Goal: Use online tool/utility: Utilize a website feature to perform a specific function

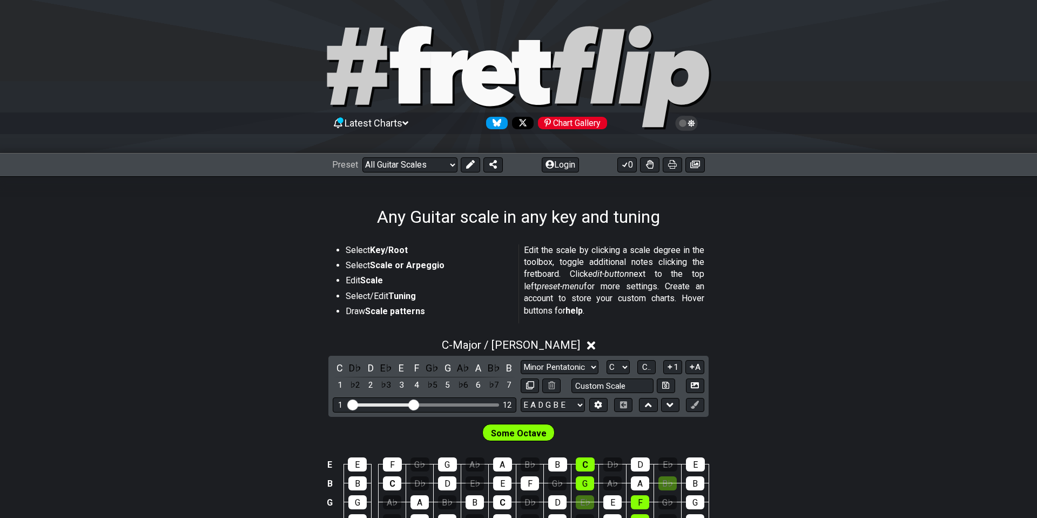
scroll to position [251, 0]
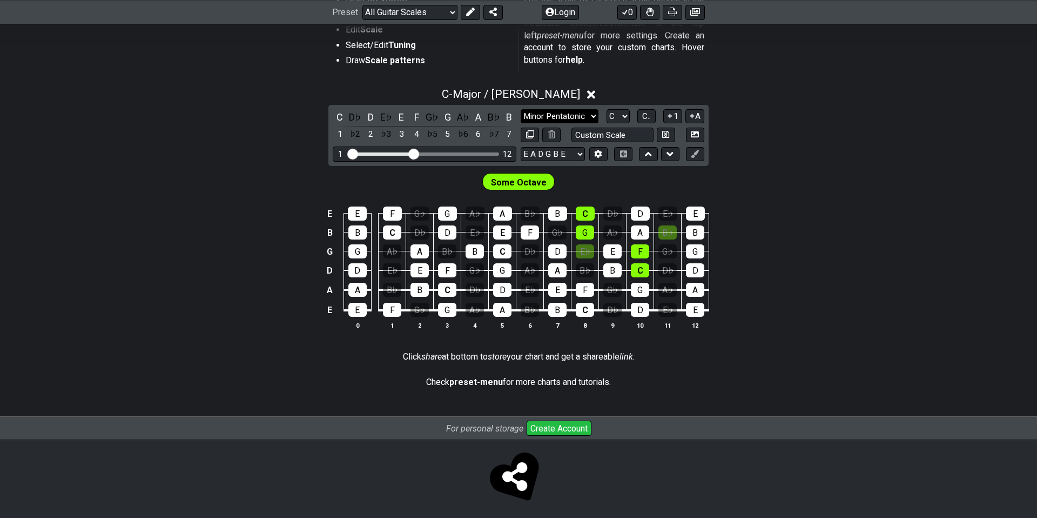
click at [594, 115] on select "Minor Pentatonic Root Minor Pentatonic Major Pentatonic Minor Blues Major Blues…" at bounding box center [560, 116] width 78 height 15
click at [521, 109] on select "Minor Pentatonic Root Minor Pentatonic Major Pentatonic Minor Blues Major Blues…" at bounding box center [560, 116] width 78 height 15
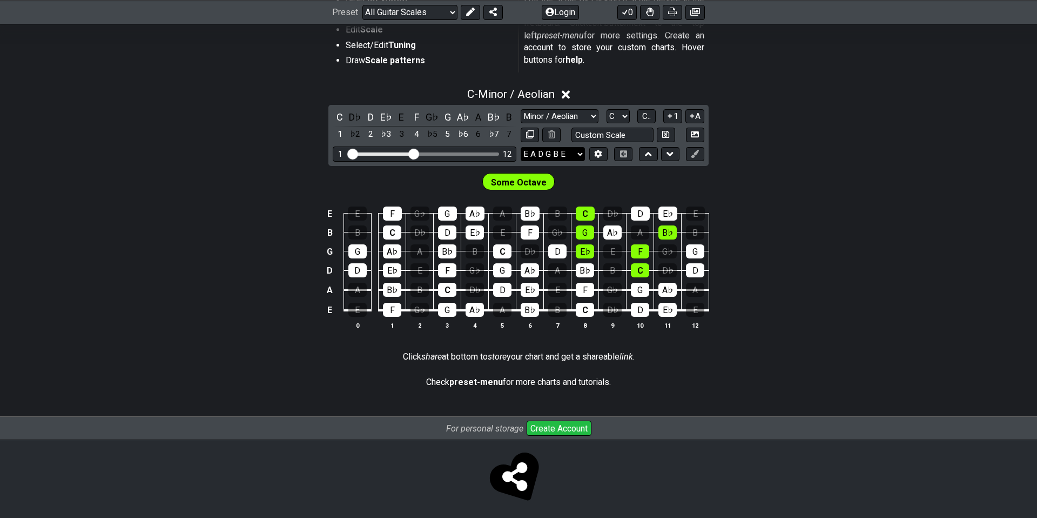
click at [581, 154] on select "E A D G B E E A D G B E E A D G B E B E A D F♯ B A D G C E A D A D G B E E♭ A♭ …" at bounding box center [553, 154] width 64 height 15
click at [646, 154] on icon at bounding box center [648, 154] width 7 height 4
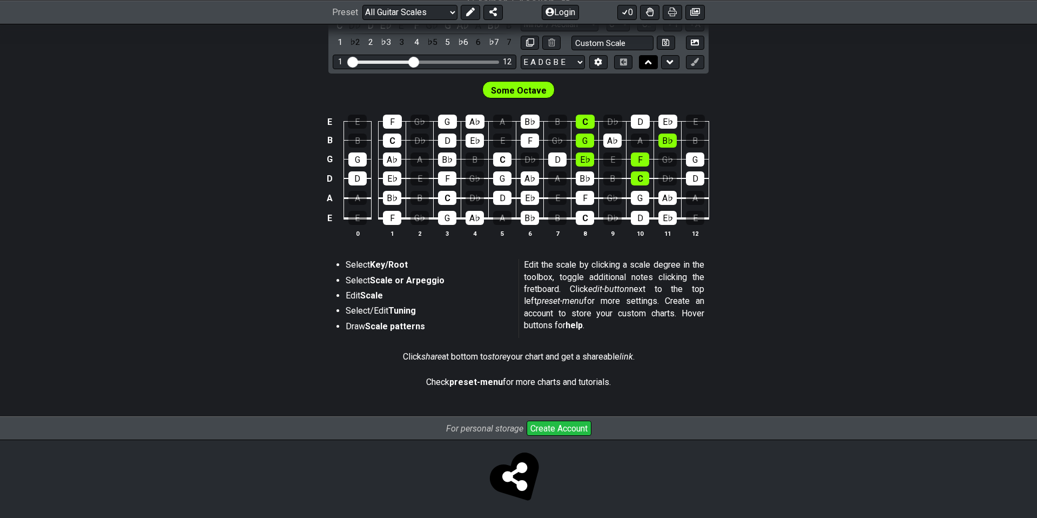
scroll to position [159, 0]
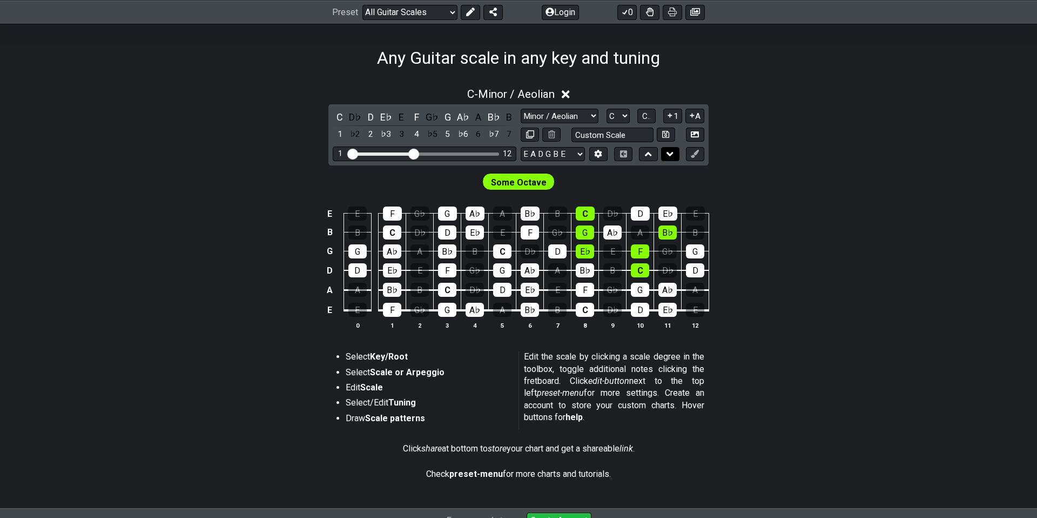
click at [673, 155] on icon at bounding box center [670, 154] width 7 height 11
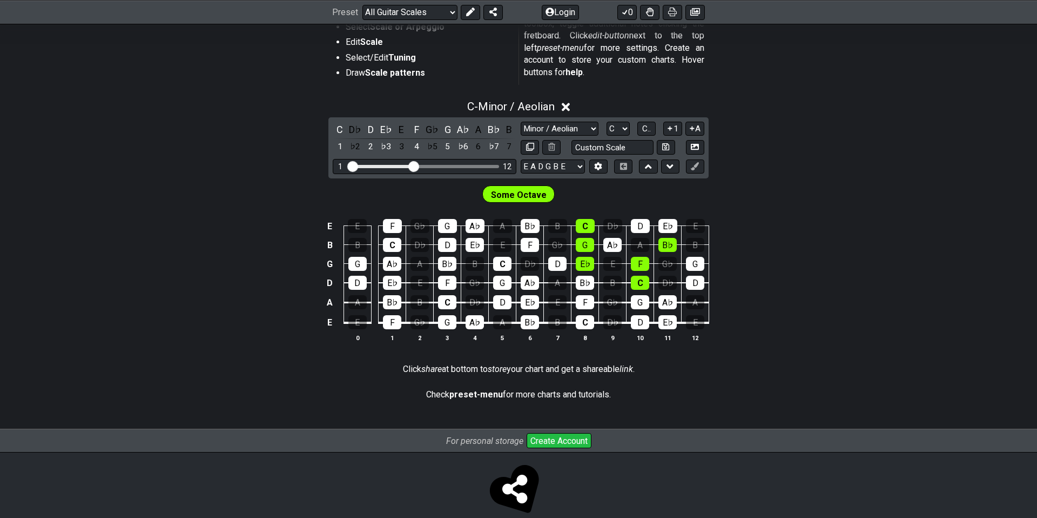
scroll to position [256, 0]
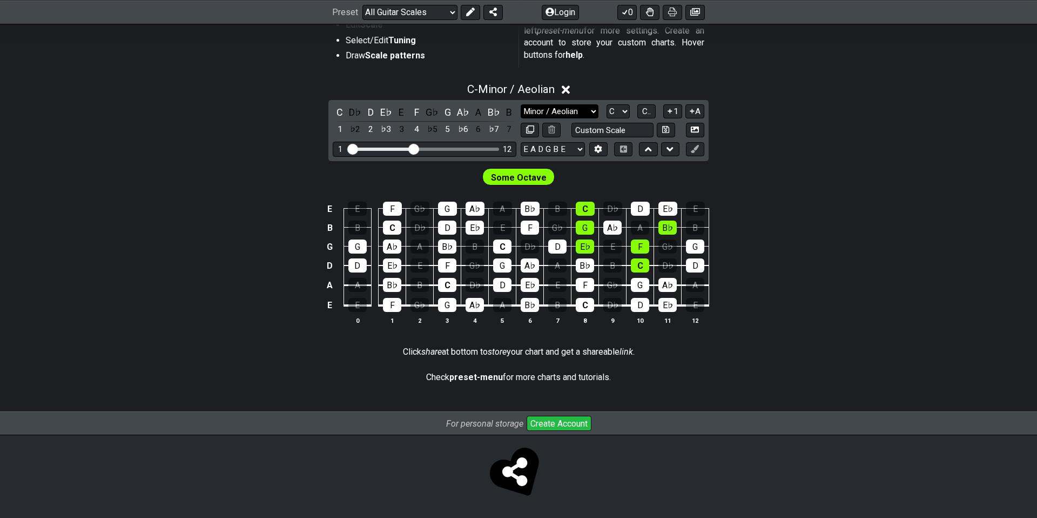
click at [594, 112] on select "Minor Pentatonic Root Minor Pentatonic Major Pentatonic Minor Blues Major Blues…" at bounding box center [560, 111] width 78 height 15
click at [521, 104] on select "Minor Pentatonic Root Minor Pentatonic Major Pentatonic Minor Blues Major Blues…" at bounding box center [560, 111] width 78 height 15
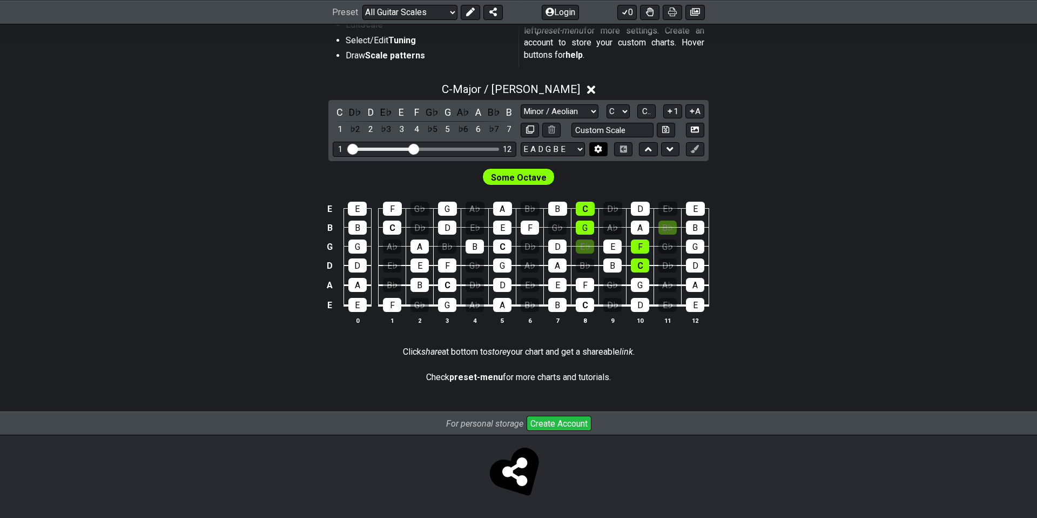
click at [598, 149] on icon at bounding box center [598, 149] width 8 height 8
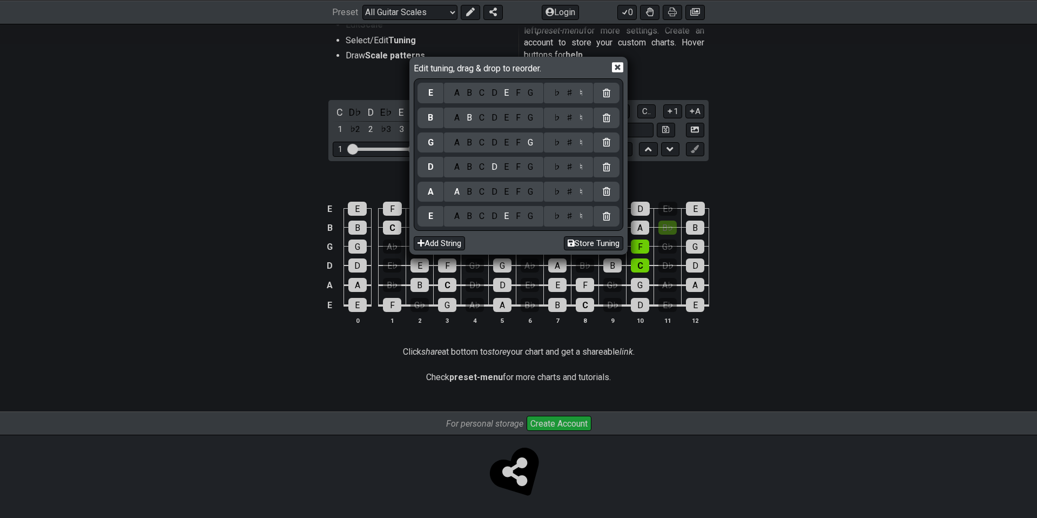
click at [620, 66] on icon at bounding box center [617, 67] width 11 height 11
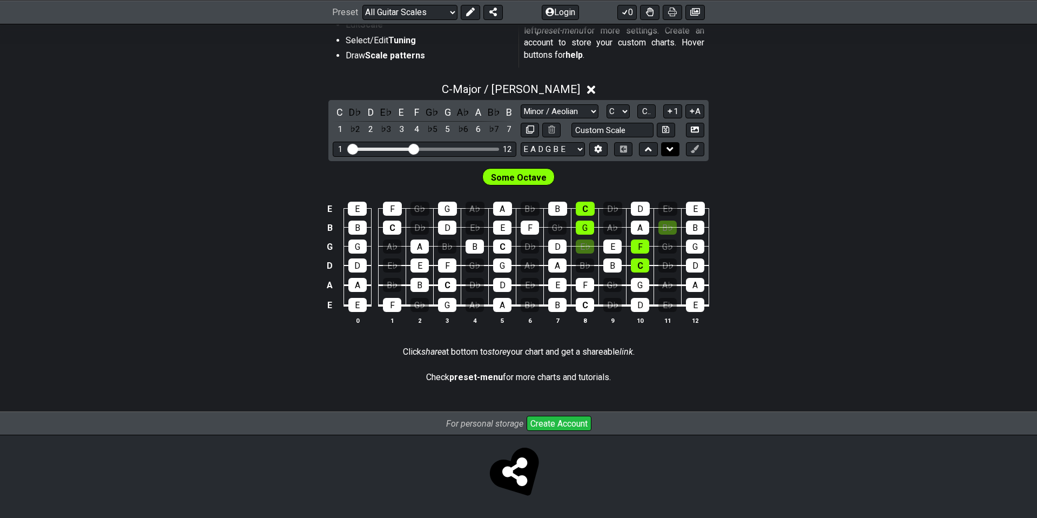
click at [670, 150] on icon at bounding box center [670, 149] width 7 height 11
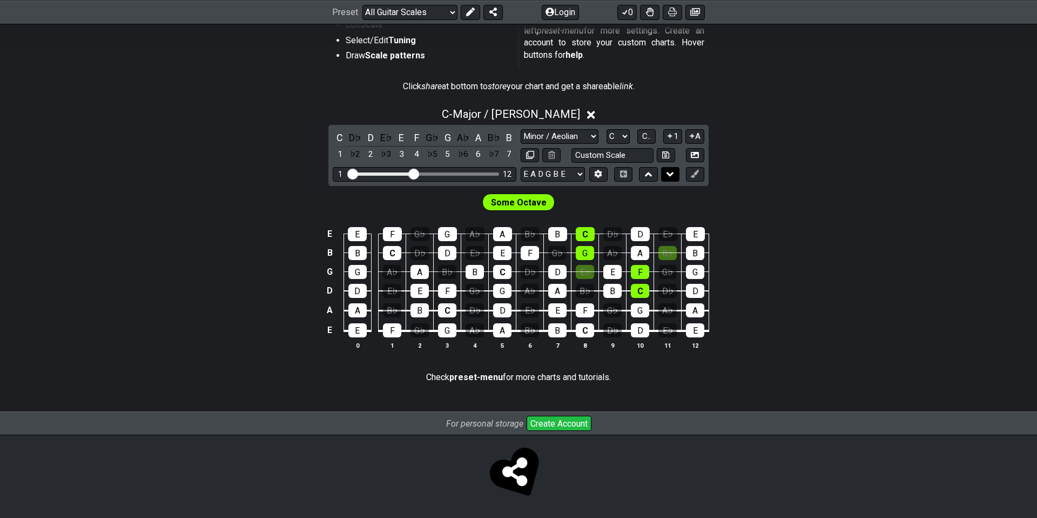
click at [673, 175] on icon at bounding box center [670, 174] width 7 height 11
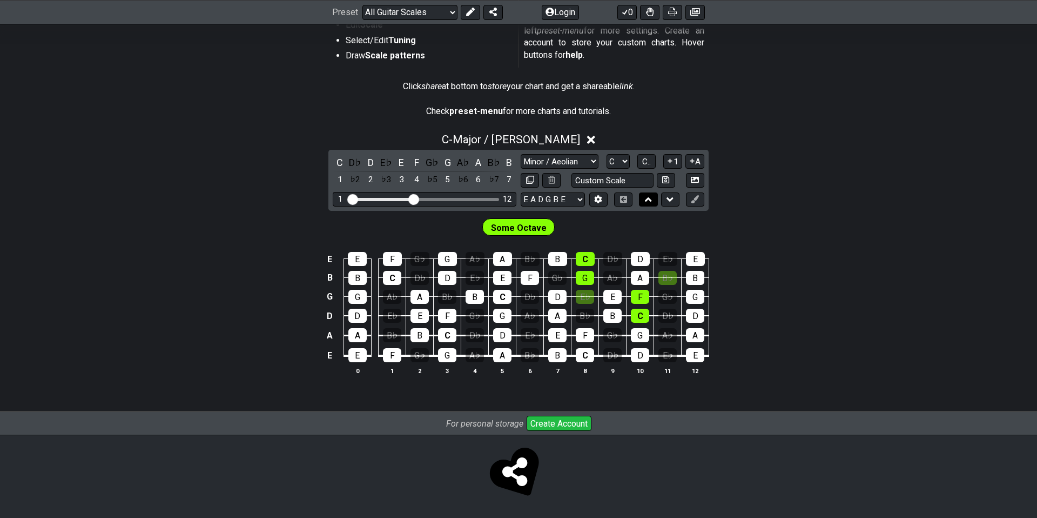
click at [649, 199] on icon at bounding box center [648, 199] width 7 height 11
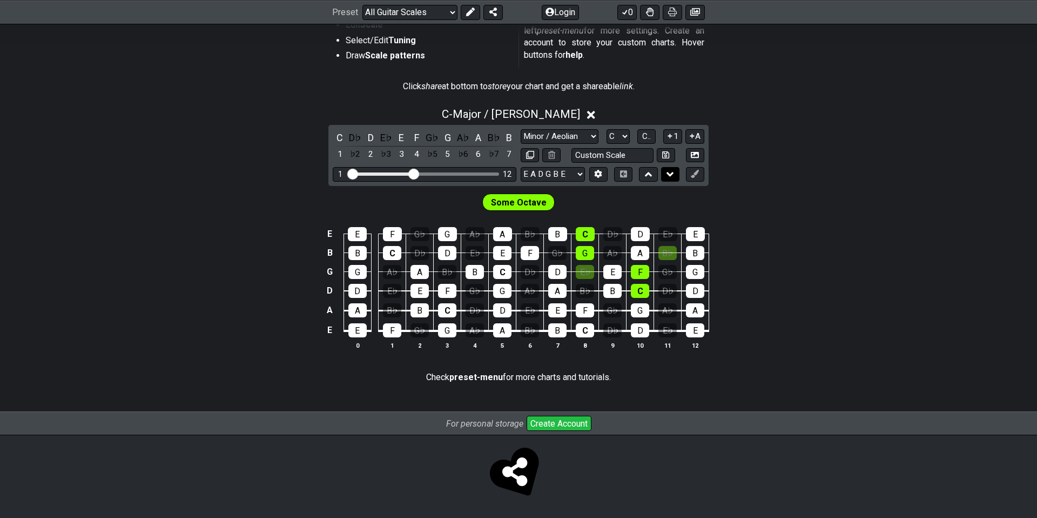
click at [670, 175] on icon at bounding box center [670, 174] width 7 height 11
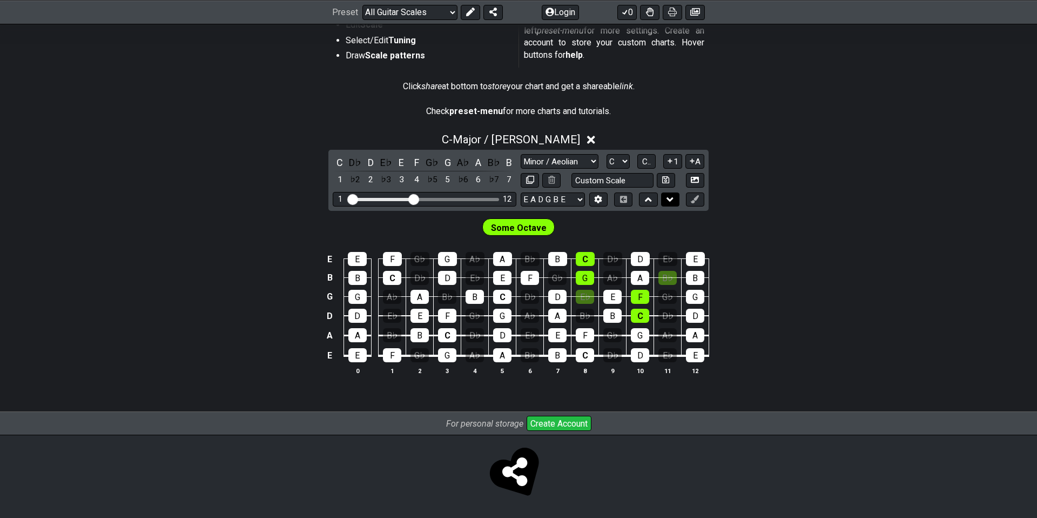
click at [670, 175] on button at bounding box center [666, 180] width 18 height 15
select select "Custom Scale"
click at [671, 198] on icon at bounding box center [670, 199] width 7 height 4
click at [561, 115] on p "Check preset-menu for more charts and tutorials." at bounding box center [518, 111] width 185 height 12
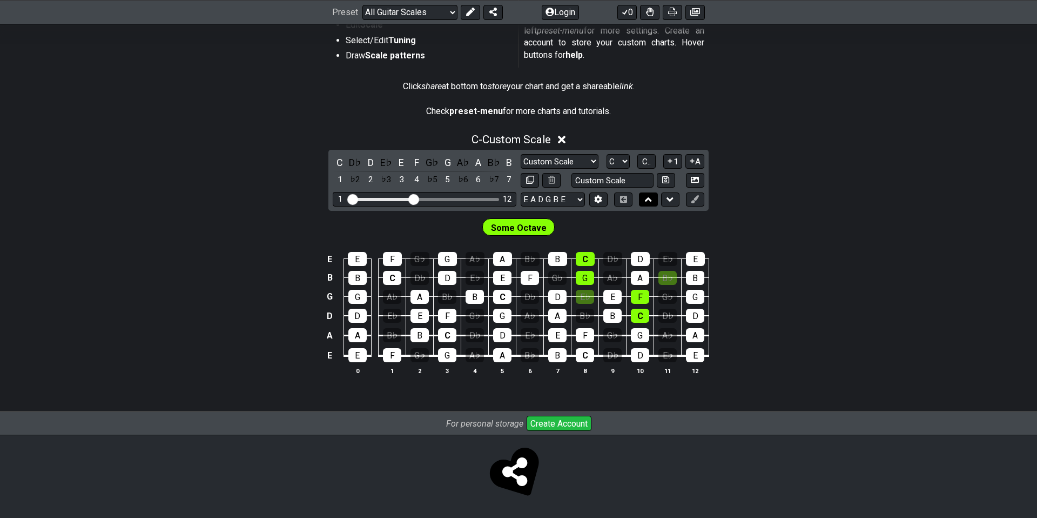
click at [648, 199] on icon at bounding box center [648, 199] width 7 height 11
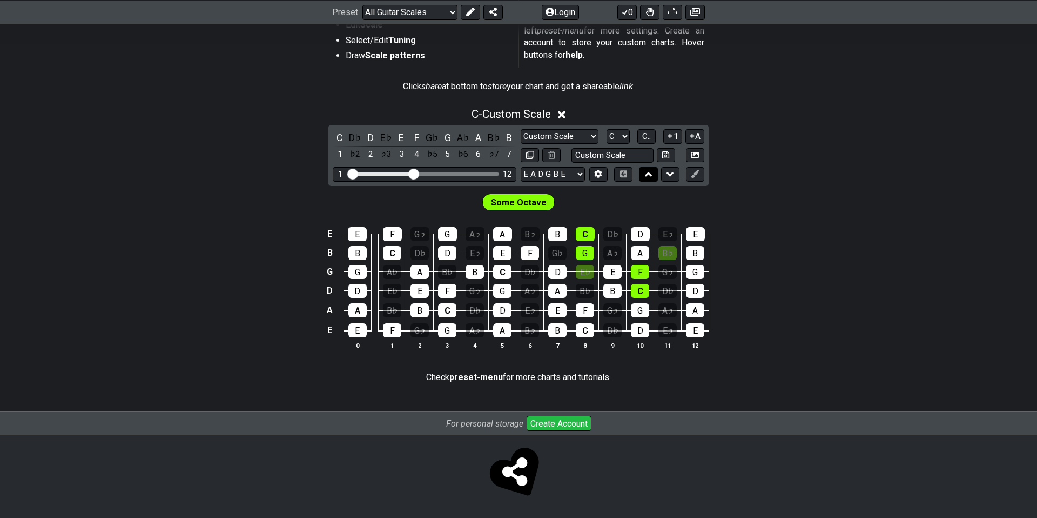
click at [647, 174] on icon at bounding box center [648, 174] width 7 height 11
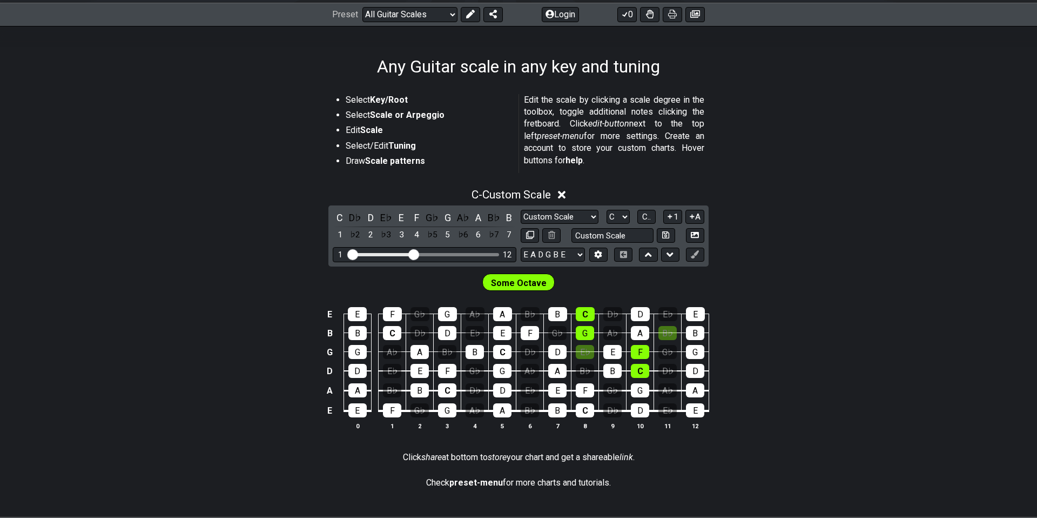
scroll to position [149, 0]
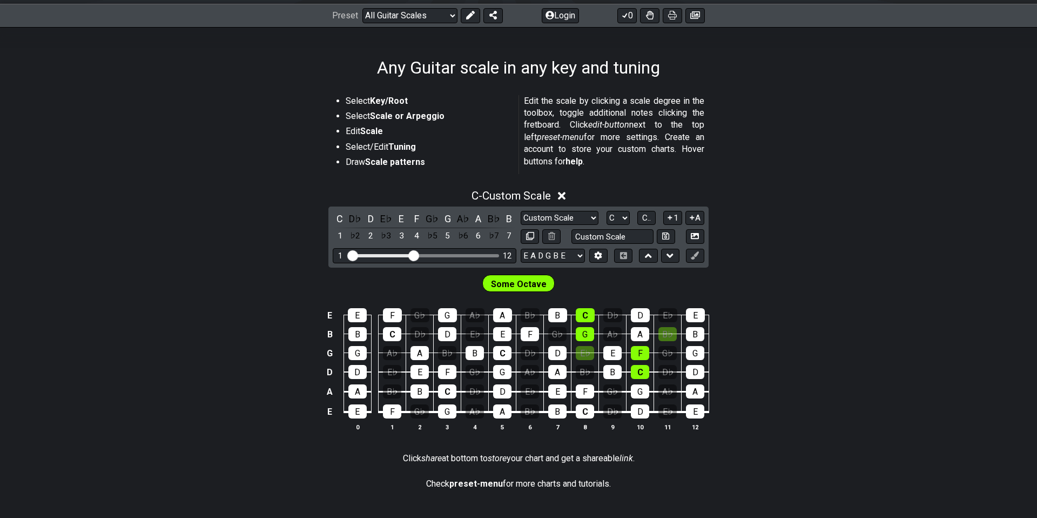
click at [389, 102] on strong "Key/Root" at bounding box center [389, 101] width 38 height 10
click at [451, 17] on select "Welcome to #fretflip! Initial Preset Custom Preset Minor Pentatonic Major Penta…" at bounding box center [409, 15] width 95 height 15
click at [360, 317] on div "E" at bounding box center [357, 315] width 19 height 14
click at [510, 283] on span "Some Octave" at bounding box center [519, 284] width 56 height 16
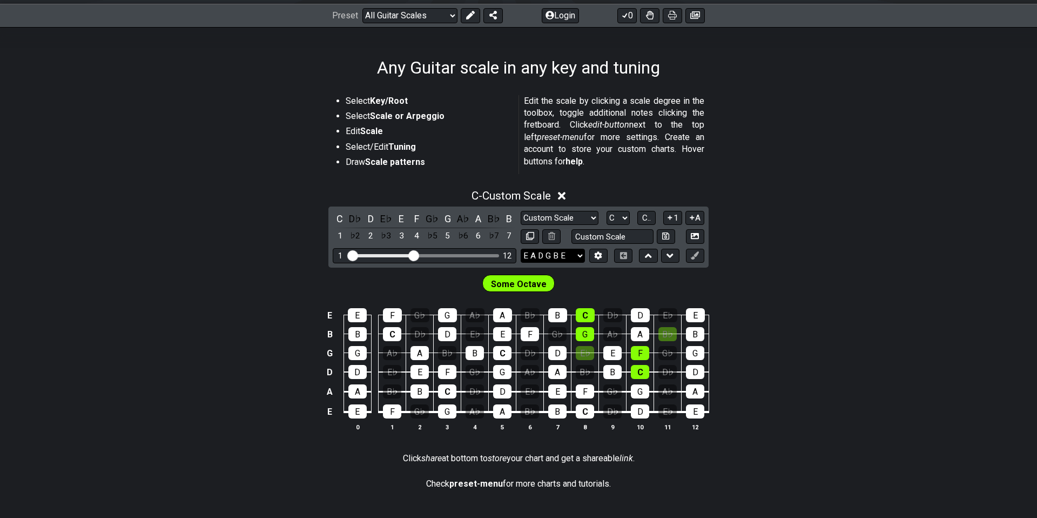
click at [578, 257] on select "E A D G B E E A D G B E E A D G B E B E A D F♯ B A D G C E A D A D G B E E♭ A♭ …" at bounding box center [553, 255] width 64 height 15
drag, startPoint x: 415, startPoint y: 252, endPoint x: 421, endPoint y: 252, distance: 6.5
click at [421, 254] on input "Visible fret range" at bounding box center [424, 254] width 153 height 0
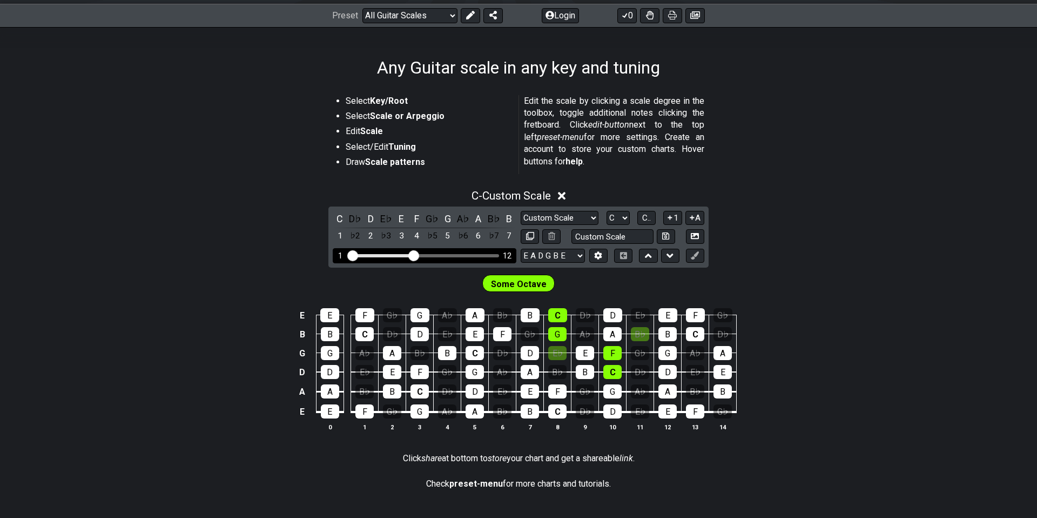
drag, startPoint x: 424, startPoint y: 253, endPoint x: 413, endPoint y: 254, distance: 10.9
click at [413, 254] on input "Visible fret range" at bounding box center [424, 254] width 153 height 0
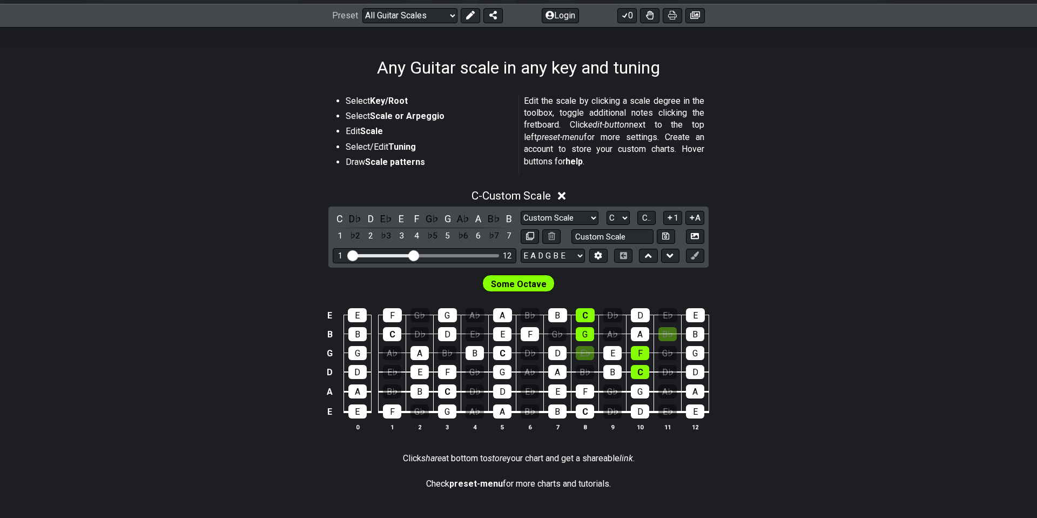
click at [751, 313] on div "E E F G♭ G A♭ A B♭ B C D♭ D E♭ E B B C D♭ D E♭ E F G♭ G A♭ A B♭ B G G A♭ A B♭ B…" at bounding box center [518, 370] width 1037 height 152
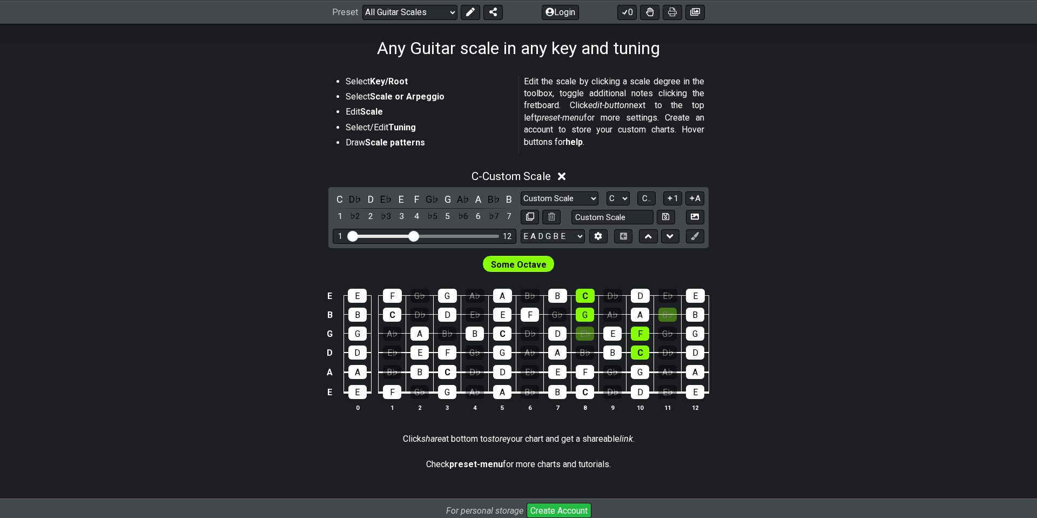
scroll to position [168, 0]
click at [647, 199] on span "C.." at bounding box center [646, 199] width 9 height 10
click at [644, 199] on span "1..7" at bounding box center [646, 199] width 13 height 10
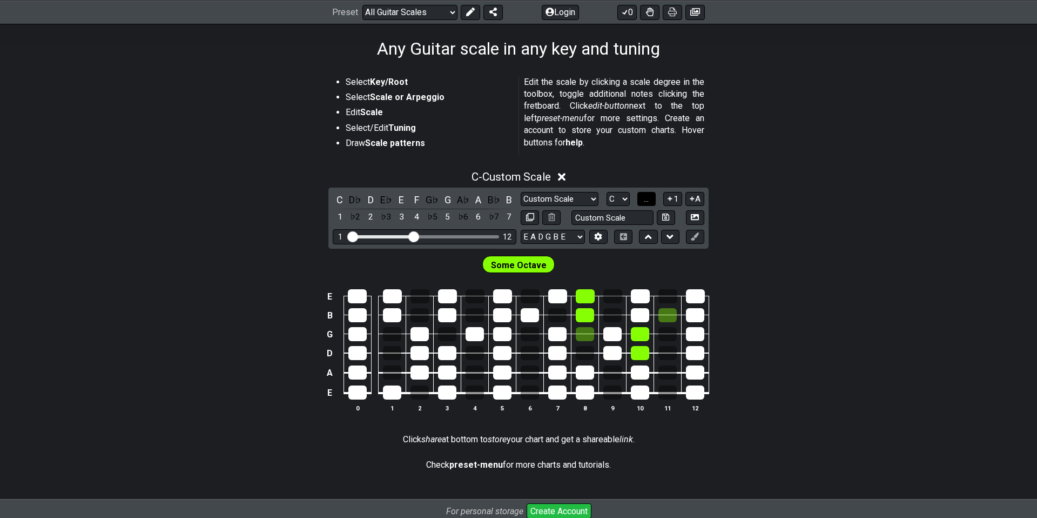
click at [649, 198] on span "..." at bounding box center [646, 199] width 5 height 10
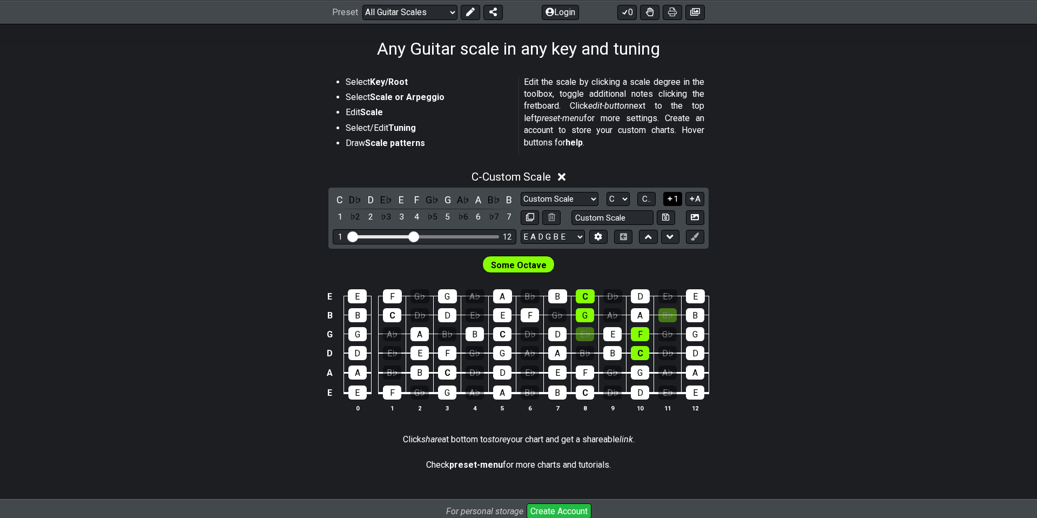
click at [673, 198] on button "1" at bounding box center [672, 199] width 18 height 15
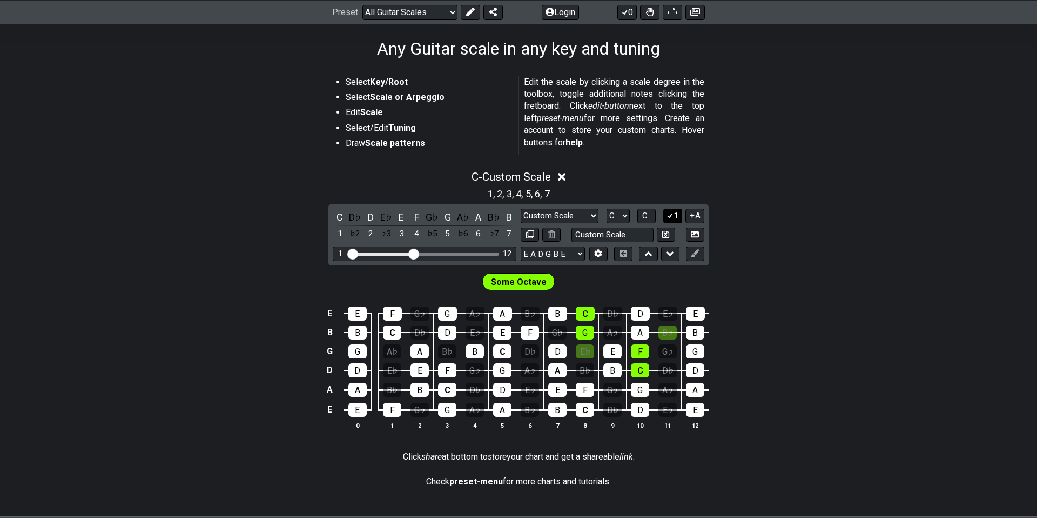
scroll to position [167, 0]
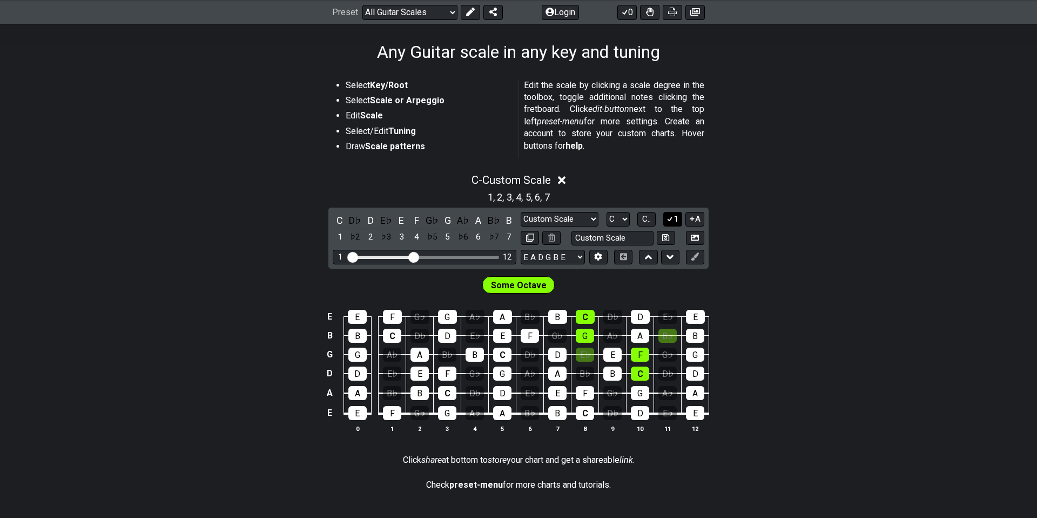
click at [673, 217] on icon at bounding box center [670, 218] width 10 height 8
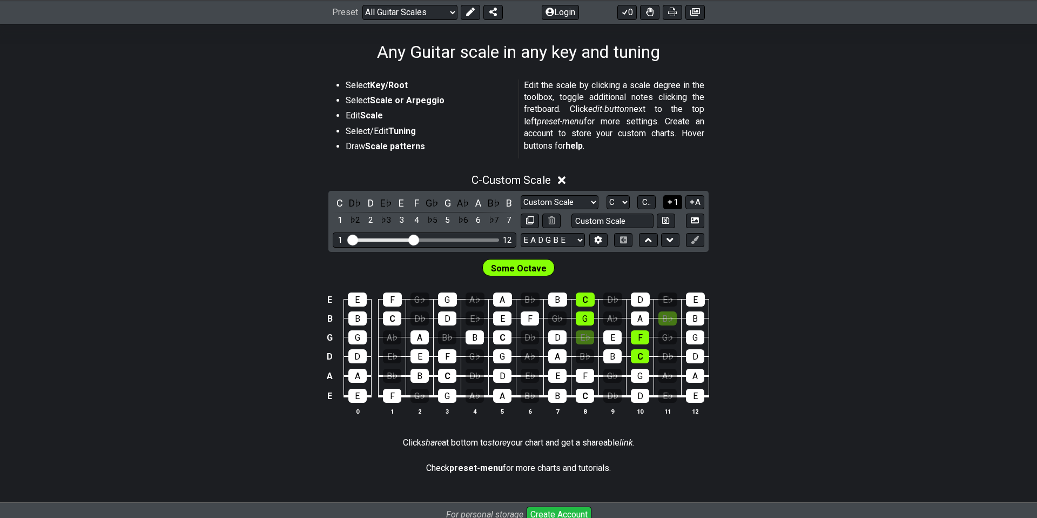
scroll to position [166, 0]
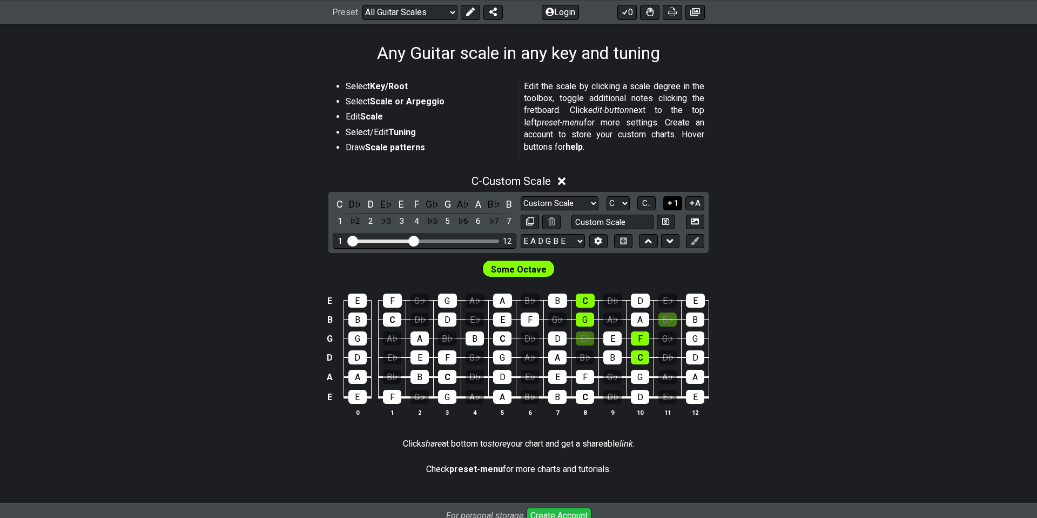
click at [672, 200] on icon at bounding box center [670, 203] width 10 height 8
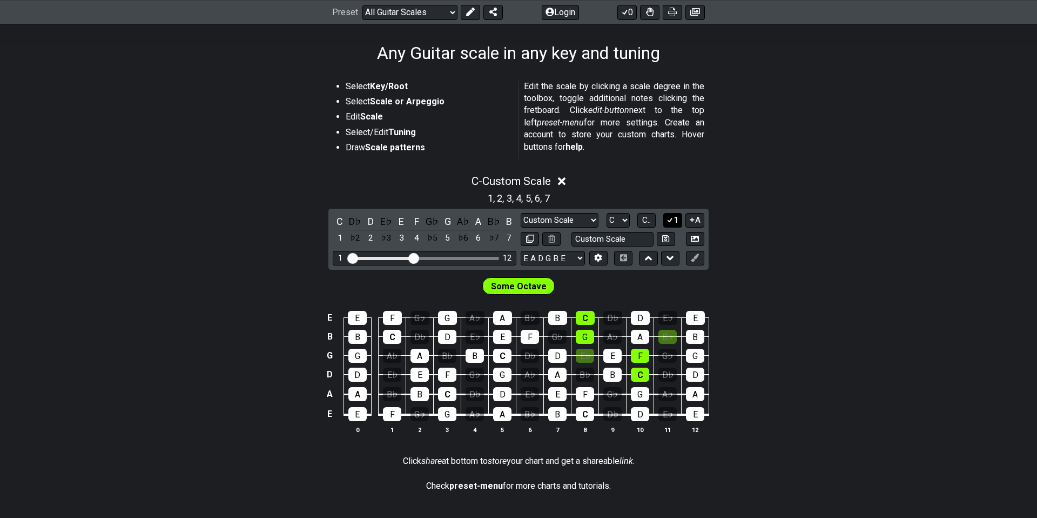
scroll to position [167, 0]
click at [673, 216] on icon at bounding box center [670, 219] width 10 height 8
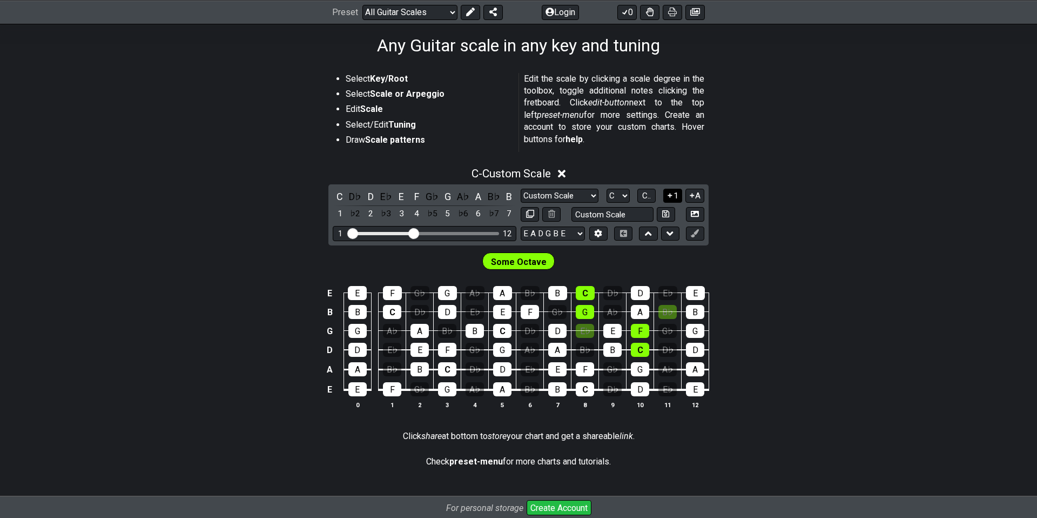
scroll to position [170, 0]
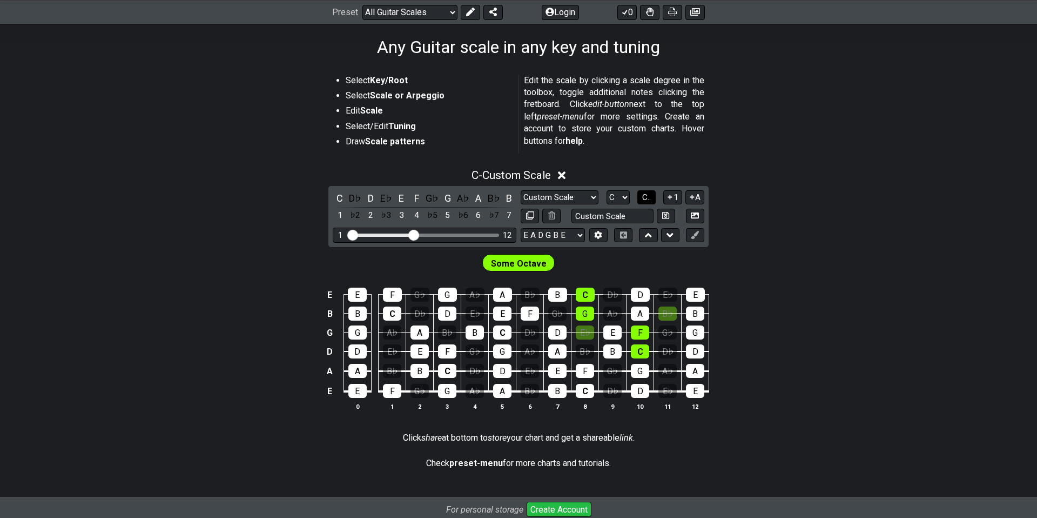
click at [647, 197] on span "C.." at bounding box center [646, 197] width 9 height 10
click at [647, 197] on span "1..7" at bounding box center [646, 197] width 13 height 10
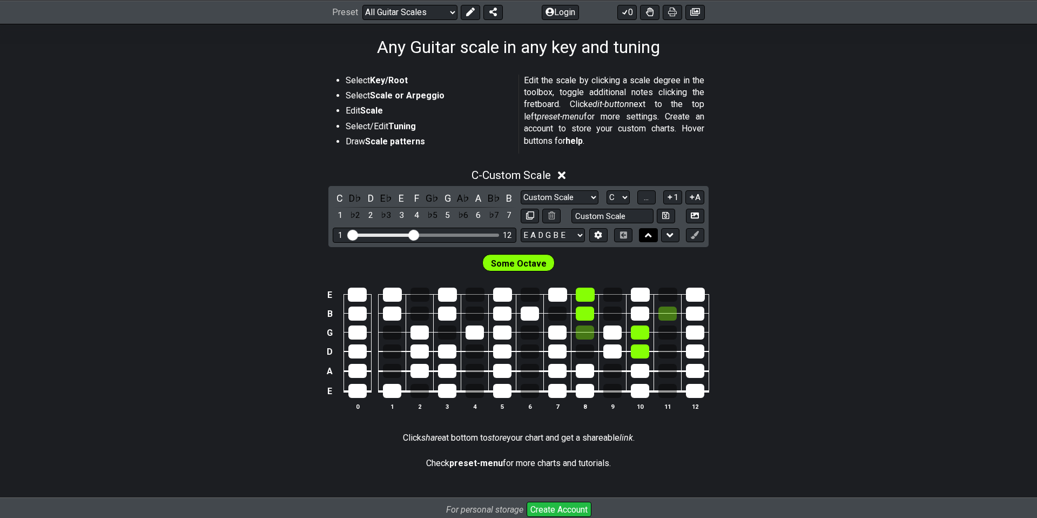
click at [650, 236] on icon at bounding box center [648, 235] width 7 height 11
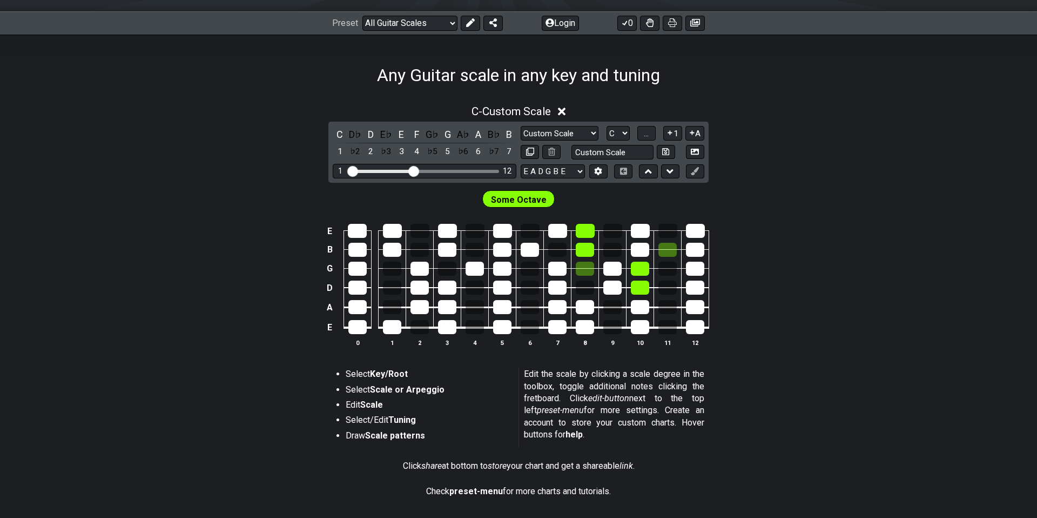
scroll to position [147, 0]
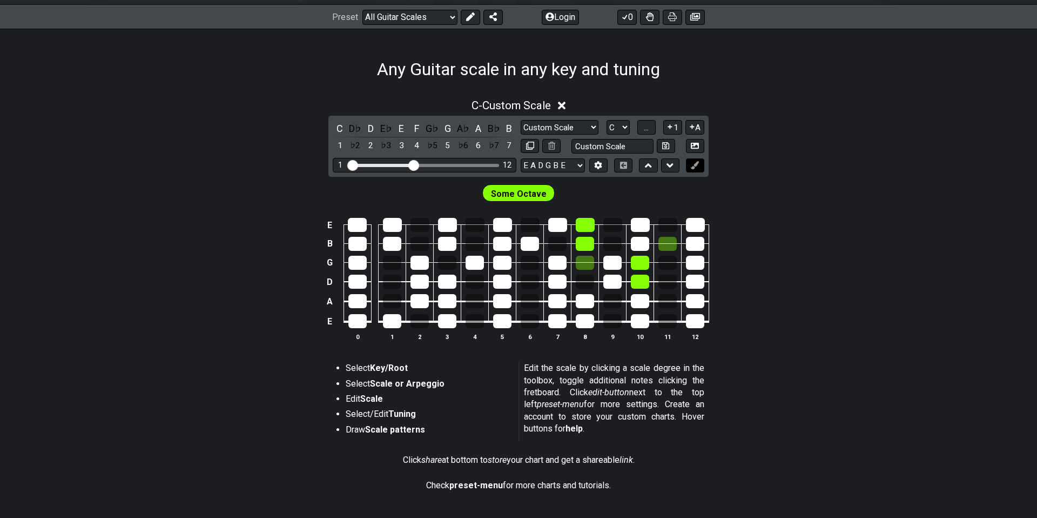
click at [694, 165] on icon at bounding box center [695, 165] width 8 height 8
click at [744, 178] on div "Some Octave" at bounding box center [518, 190] width 1037 height 27
click at [694, 144] on icon at bounding box center [695, 146] width 8 height 6
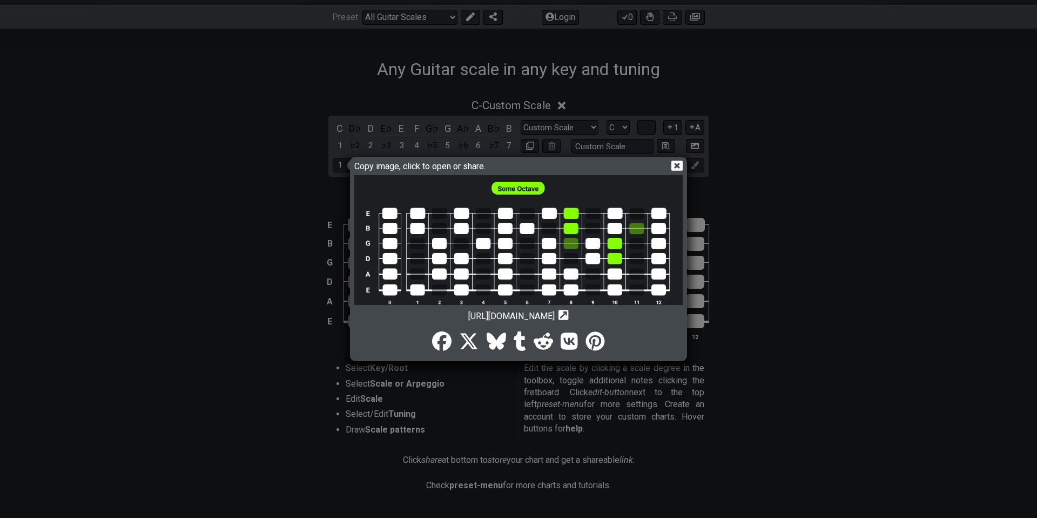
click at [680, 167] on icon at bounding box center [676, 165] width 11 height 11
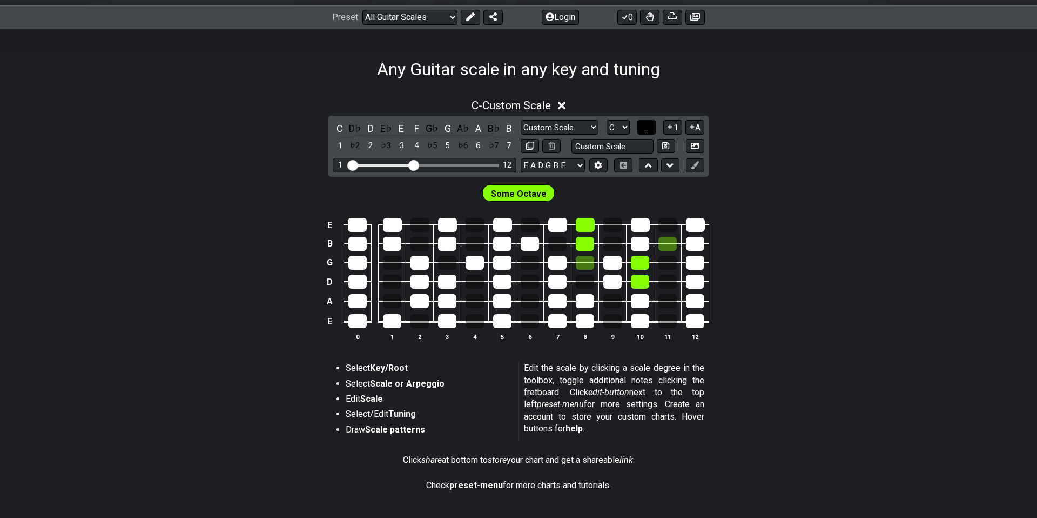
click at [644, 125] on span "..." at bounding box center [646, 128] width 5 height 10
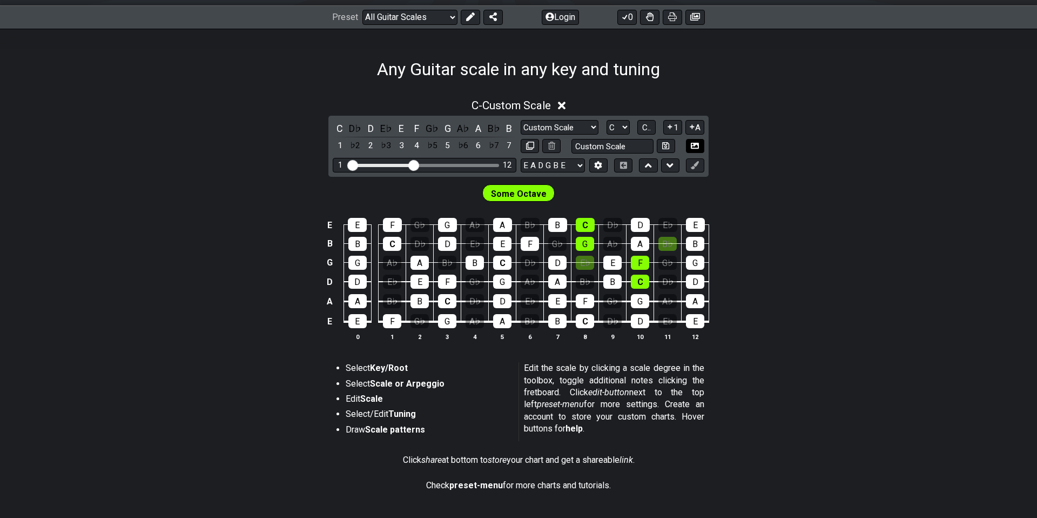
click at [696, 146] on icon at bounding box center [695, 146] width 8 height 8
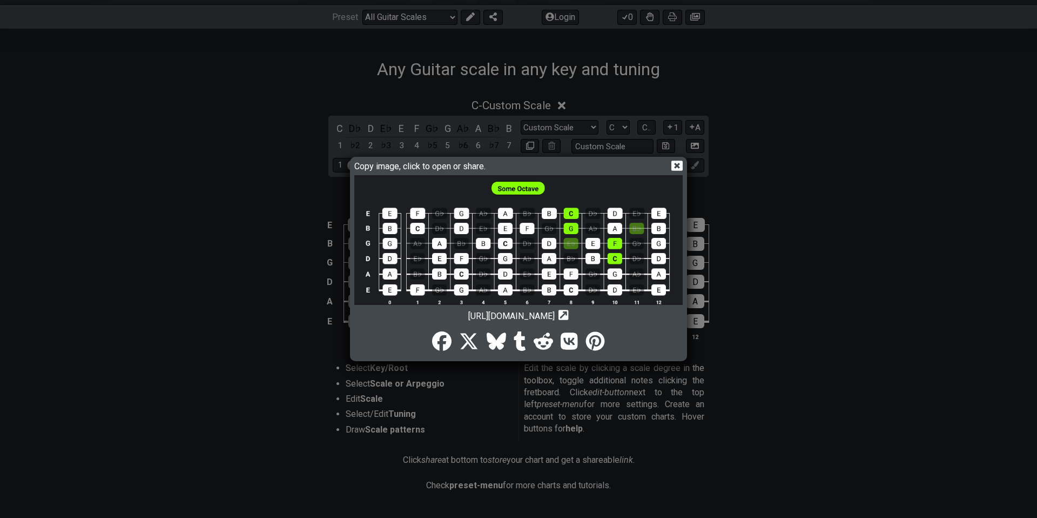
click at [438, 169] on span "Copy image, click to open or share." at bounding box center [422, 165] width 136 height 12
click at [400, 166] on span "Copy image, click to open or share." at bounding box center [422, 165] width 136 height 12
drag, startPoint x: 767, startPoint y: 234, endPoint x: 715, endPoint y: 214, distance: 55.4
click at [767, 234] on div "Copy image, click to open or share. https://img.fretflip.com/024TCV4VB-mgqe3zow…" at bounding box center [518, 259] width 1037 height 518
click at [679, 165] on icon at bounding box center [676, 165] width 11 height 10
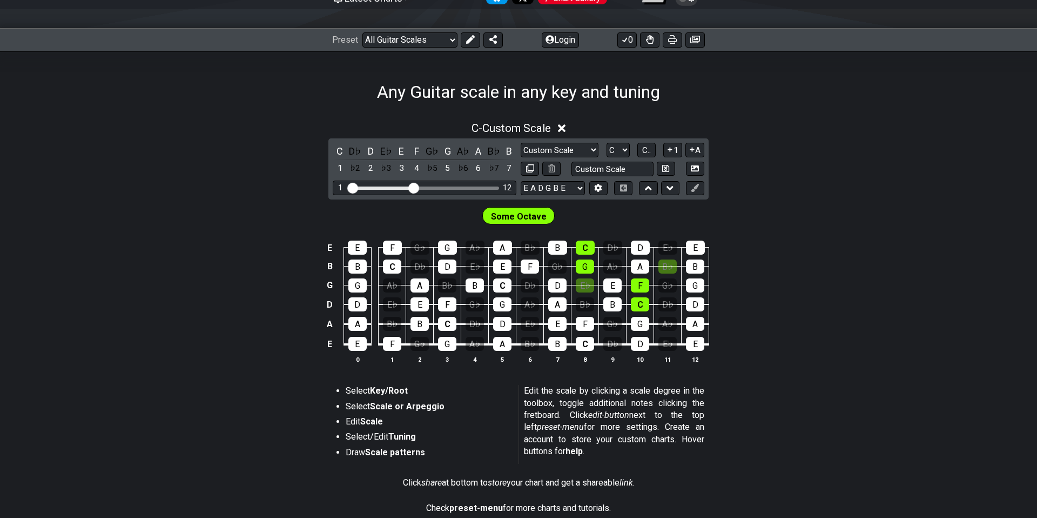
scroll to position [112, 0]
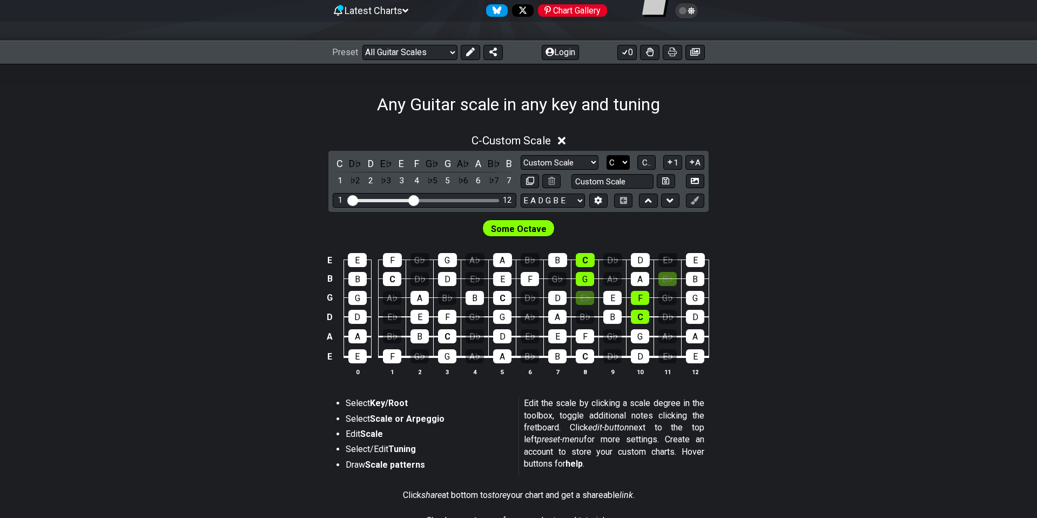
click at [623, 161] on select "A♭ A A♯ B♭ B C C♯ D♭ D D♯ E♭ E F F♯ G♭ G G♯" at bounding box center [618, 162] width 23 height 15
select select "D"
click at [607, 155] on select "A♭ A A♯ B♭ B C C♯ D♭ D D♯ E♭ E F F♯ G♭ G G♯" at bounding box center [618, 162] width 23 height 15
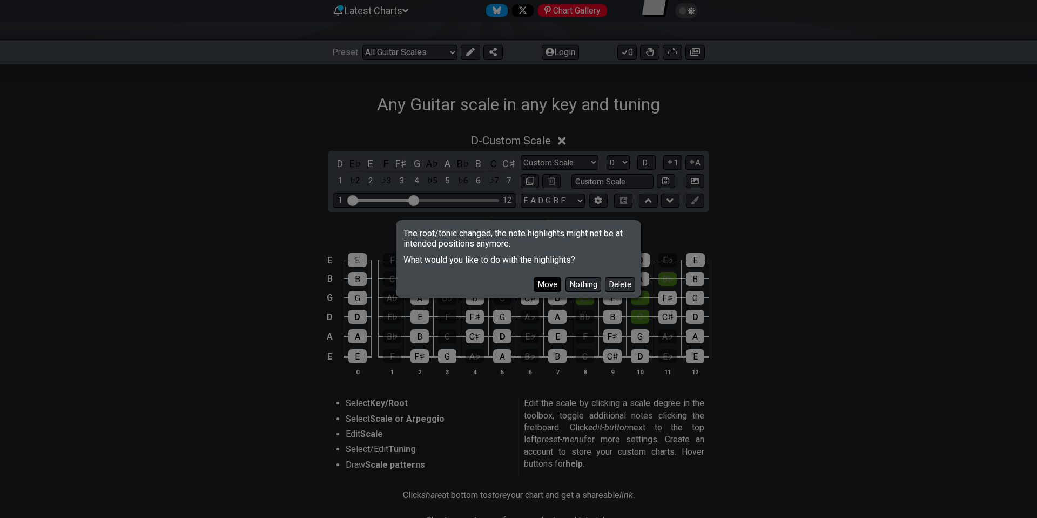
click at [543, 287] on button "Move" at bounding box center [548, 284] width 28 height 15
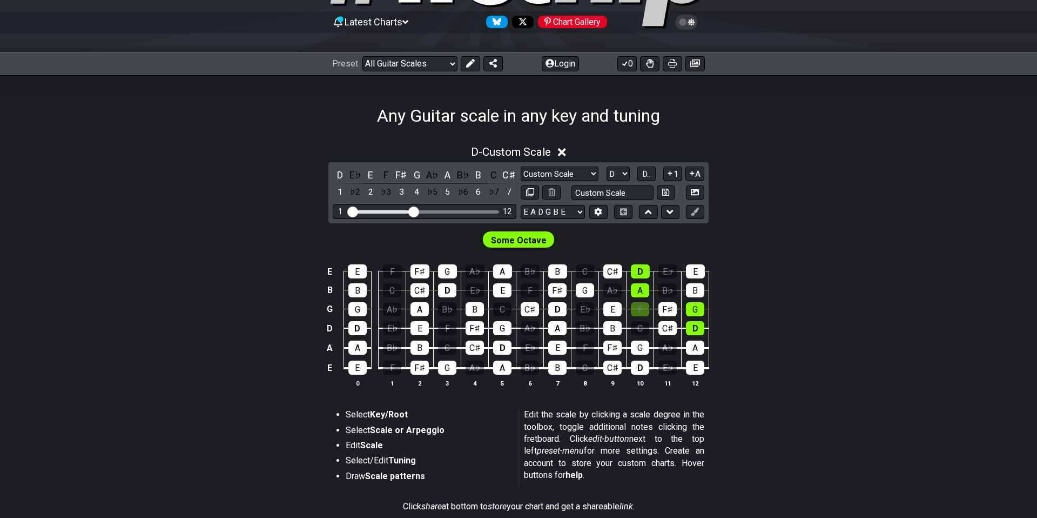
scroll to position [72, 0]
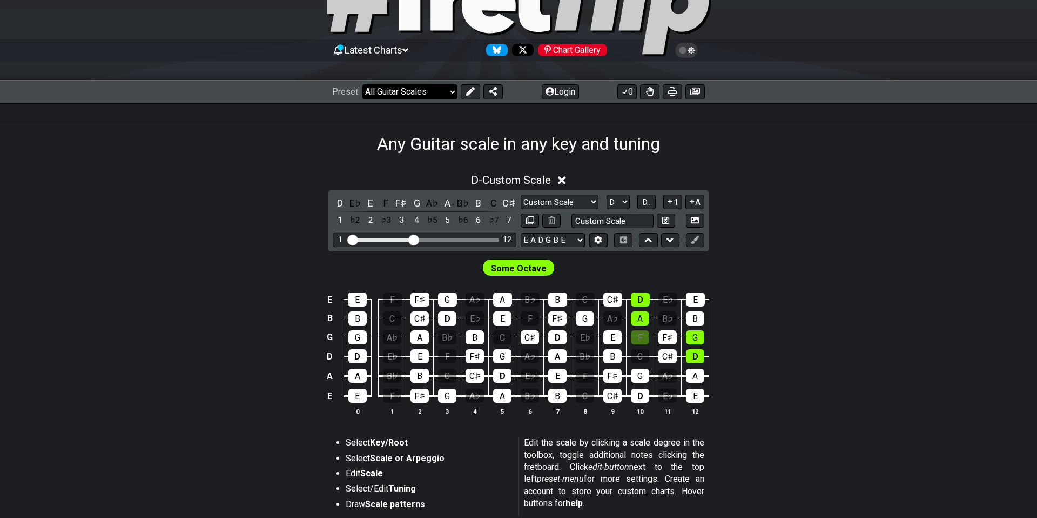
click at [451, 92] on select "Welcome to #fretflip! Initial Preset Custom Preset Minor Pentatonic Major Penta…" at bounding box center [409, 91] width 95 height 15
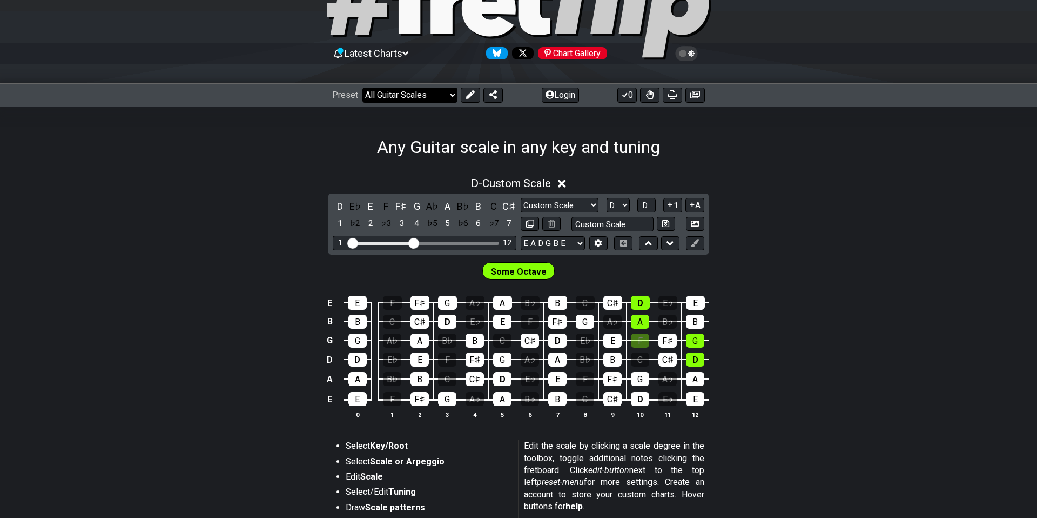
scroll to position [72, 0]
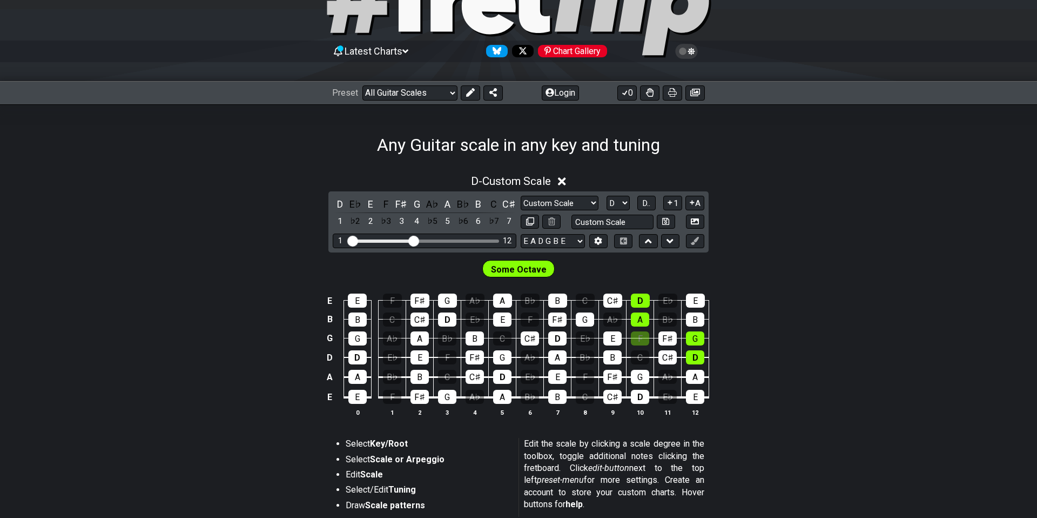
click at [688, 53] on icon at bounding box center [687, 51] width 10 height 10
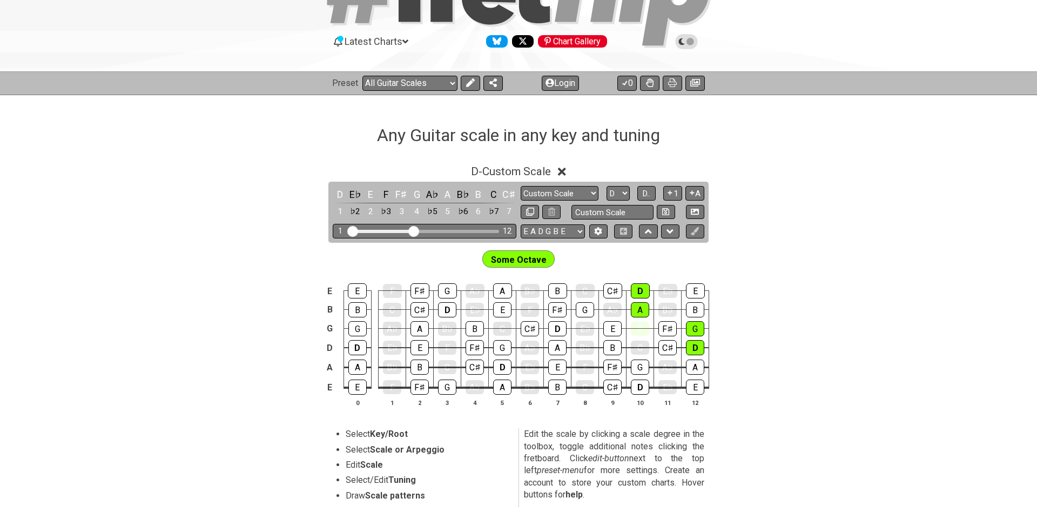
scroll to position [84, 0]
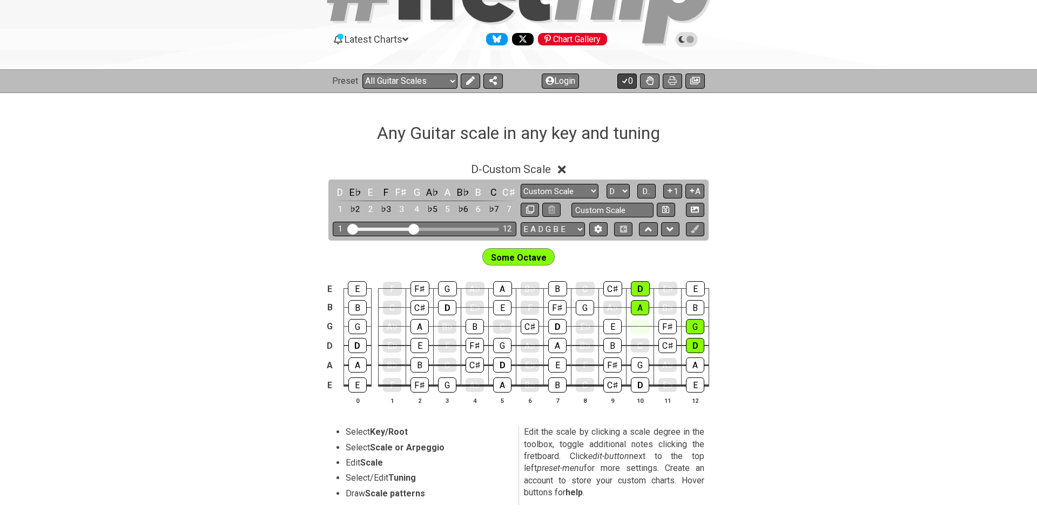
click at [629, 82] on button "0" at bounding box center [626, 80] width 19 height 15
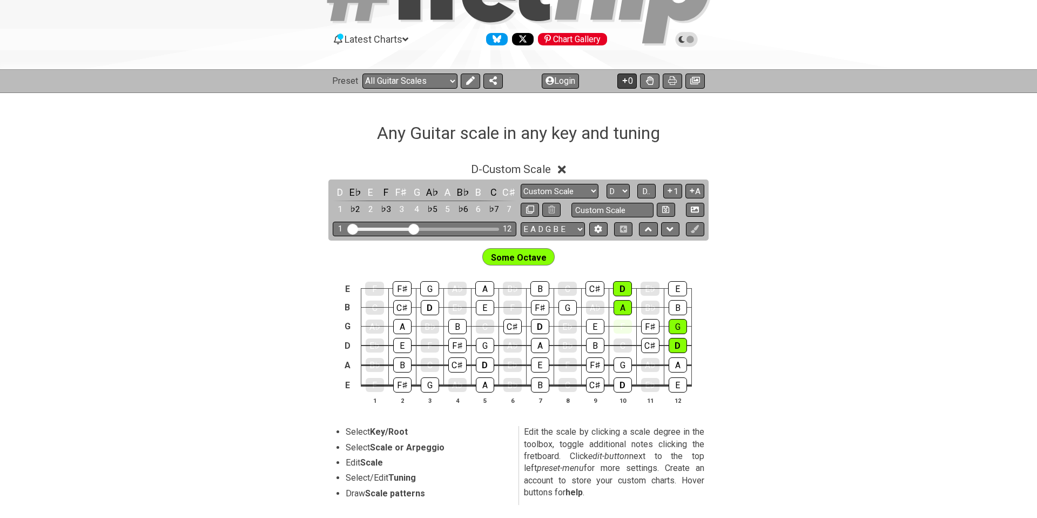
click at [629, 82] on button "0" at bounding box center [626, 80] width 19 height 15
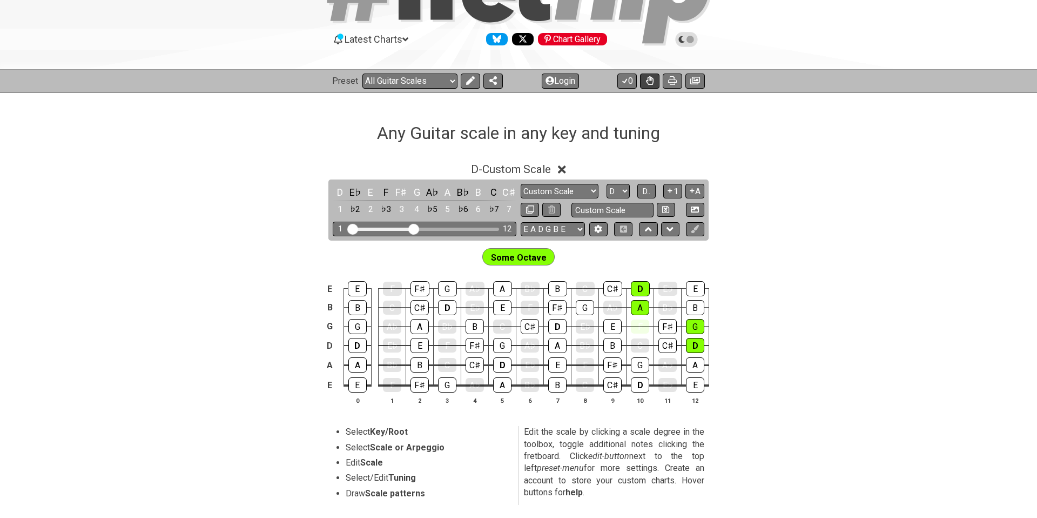
click at [653, 82] on icon at bounding box center [650, 80] width 8 height 9
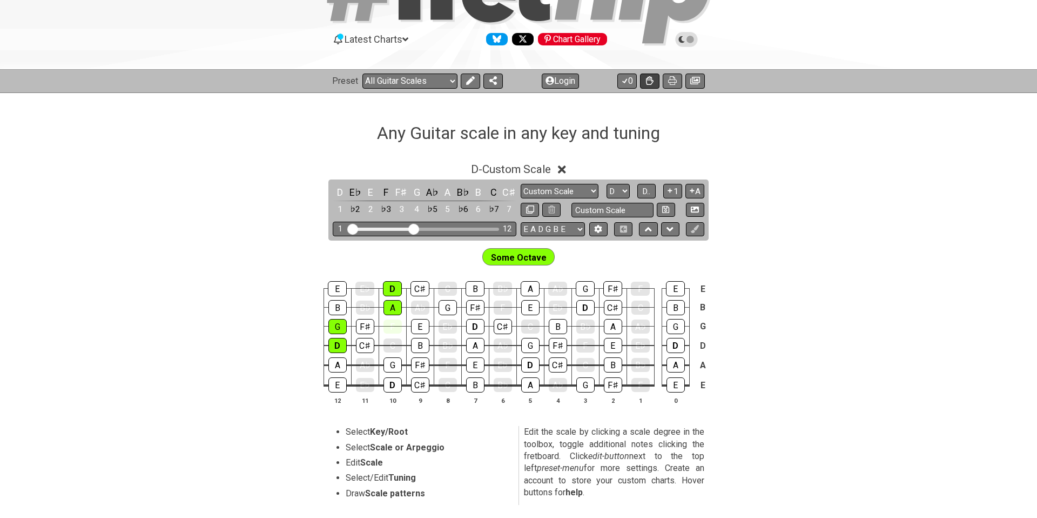
click at [653, 82] on icon at bounding box center [650, 80] width 8 height 9
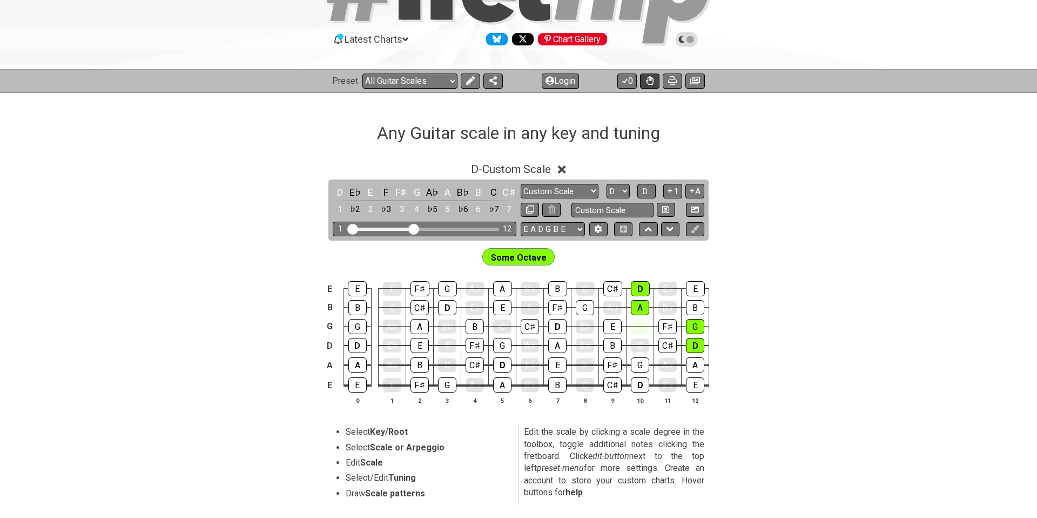
click at [650, 82] on icon at bounding box center [650, 80] width 8 height 9
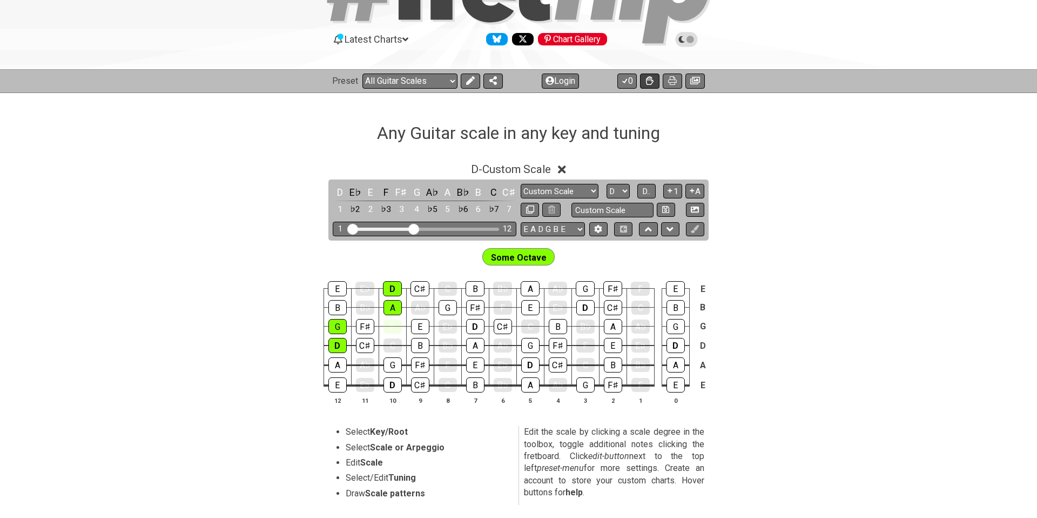
click at [650, 82] on icon at bounding box center [650, 80] width 8 height 9
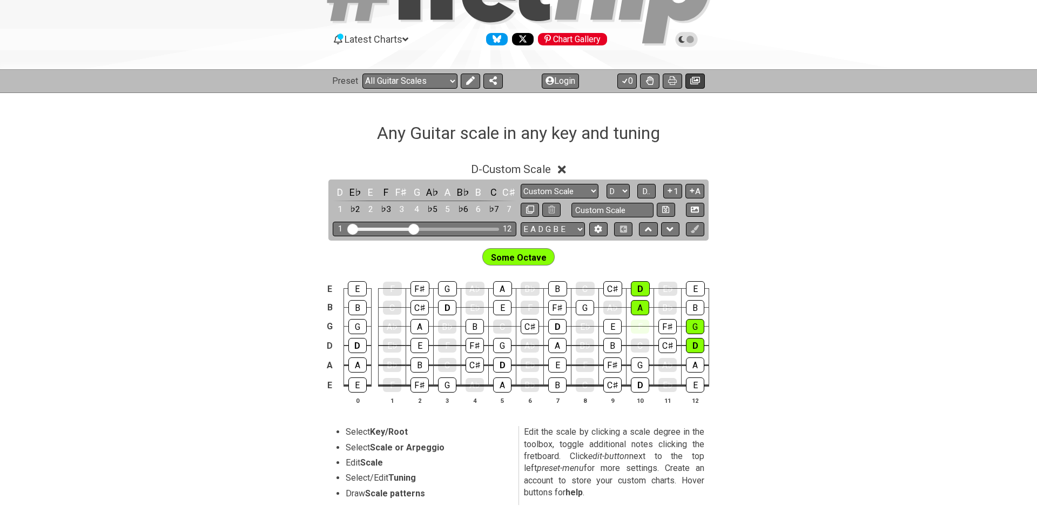
click at [695, 83] on icon at bounding box center [695, 80] width 10 height 9
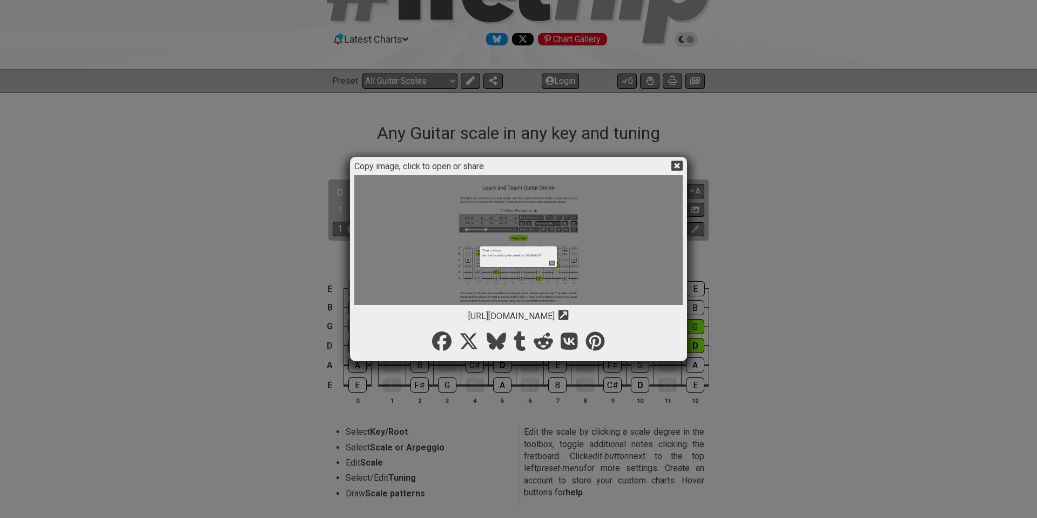
click at [676, 165] on icon at bounding box center [676, 165] width 11 height 11
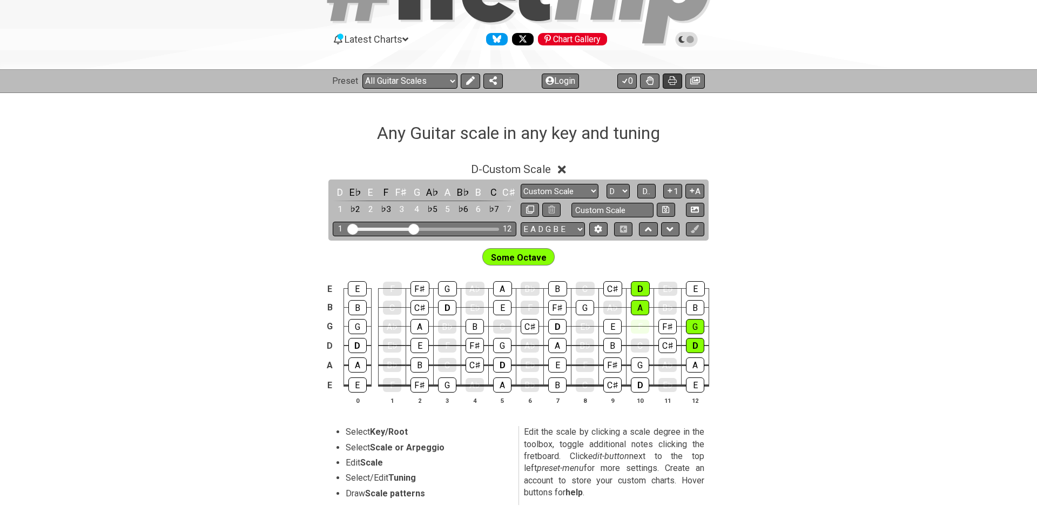
click at [672, 81] on icon at bounding box center [672, 80] width 9 height 9
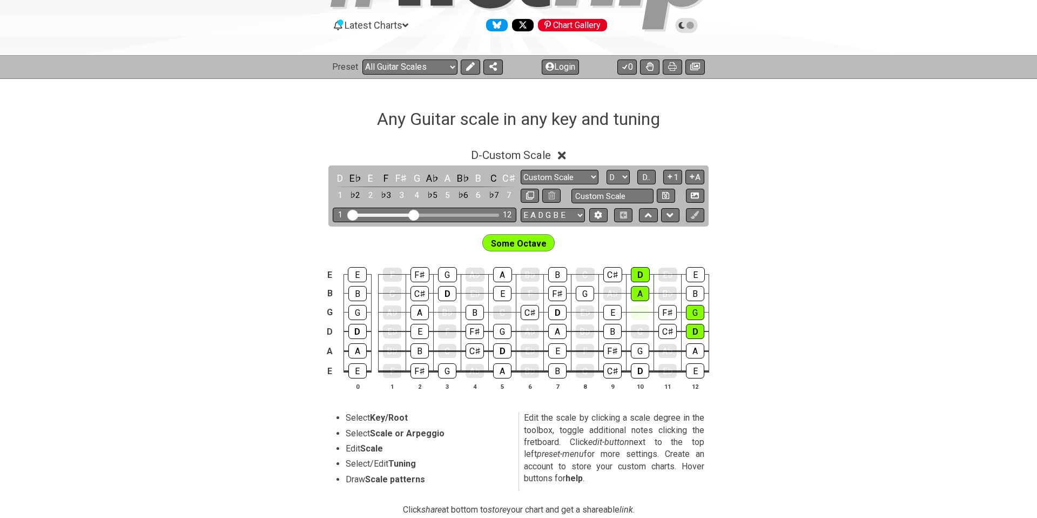
scroll to position [108, 0]
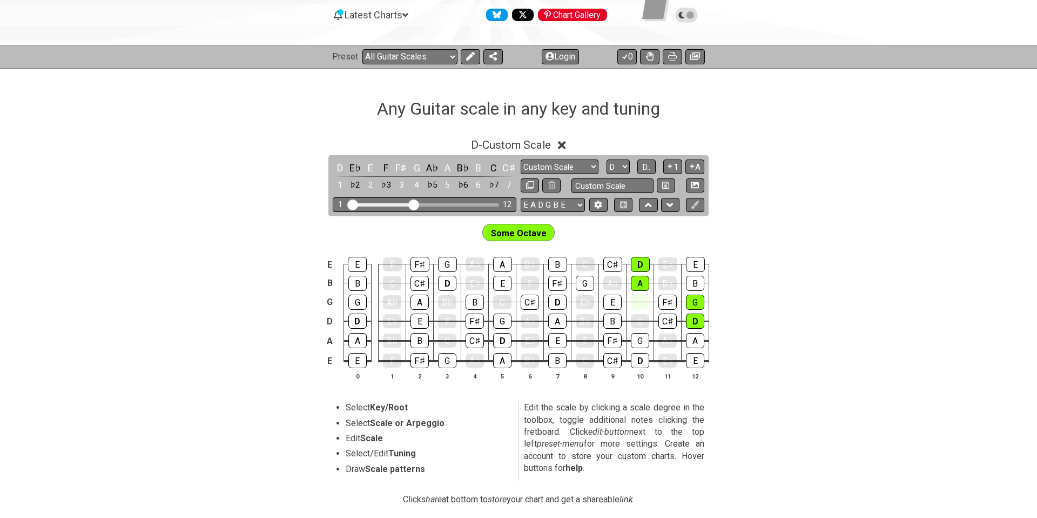
click at [564, 143] on icon at bounding box center [562, 145] width 8 height 8
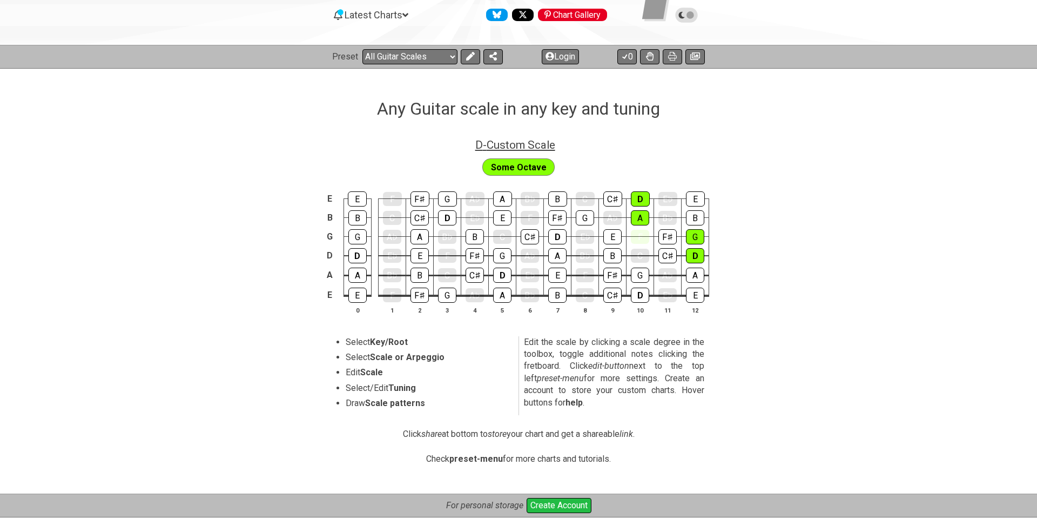
click at [518, 145] on span "D - Custom Scale" at bounding box center [515, 144] width 80 height 13
select select "Custom Scale"
select select "D"
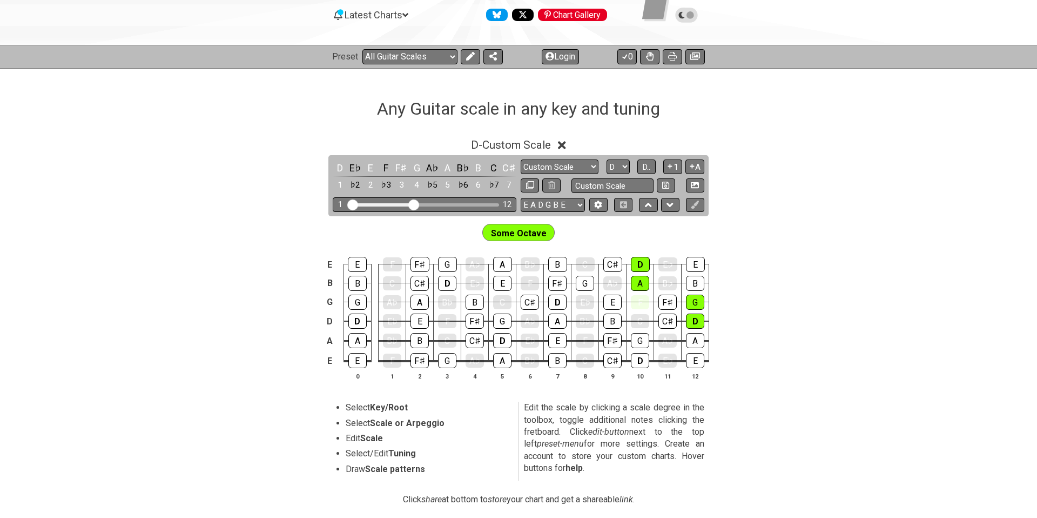
click at [526, 234] on span "Some Octave" at bounding box center [519, 233] width 56 height 16
click at [565, 144] on icon at bounding box center [562, 145] width 8 height 8
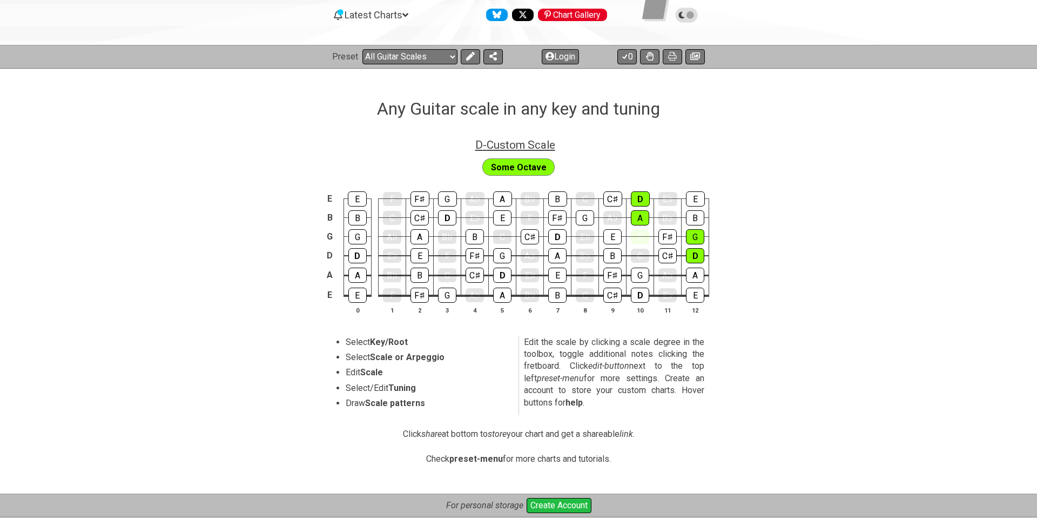
click at [528, 144] on span "D - Custom Scale" at bounding box center [515, 144] width 80 height 13
select select "Custom Scale"
select select "D"
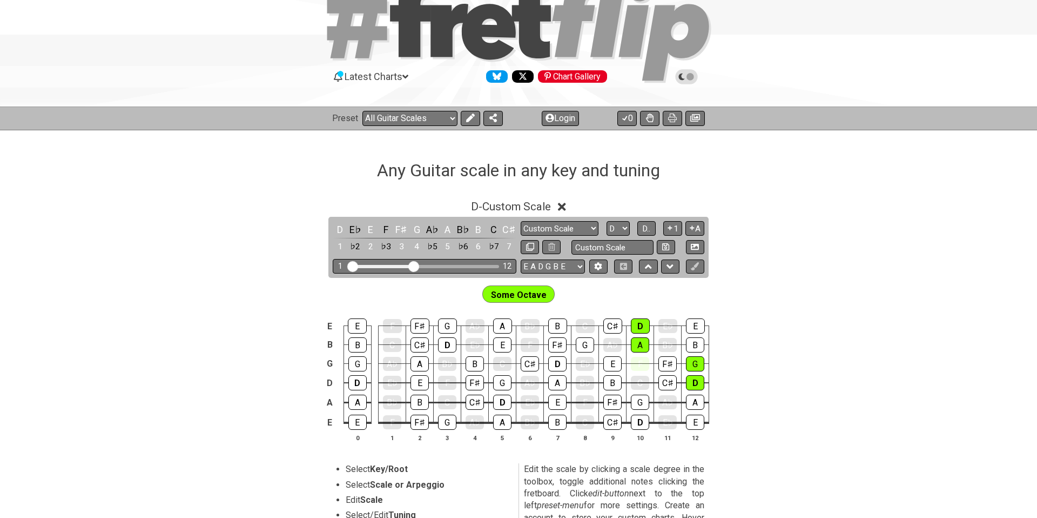
scroll to position [0, 0]
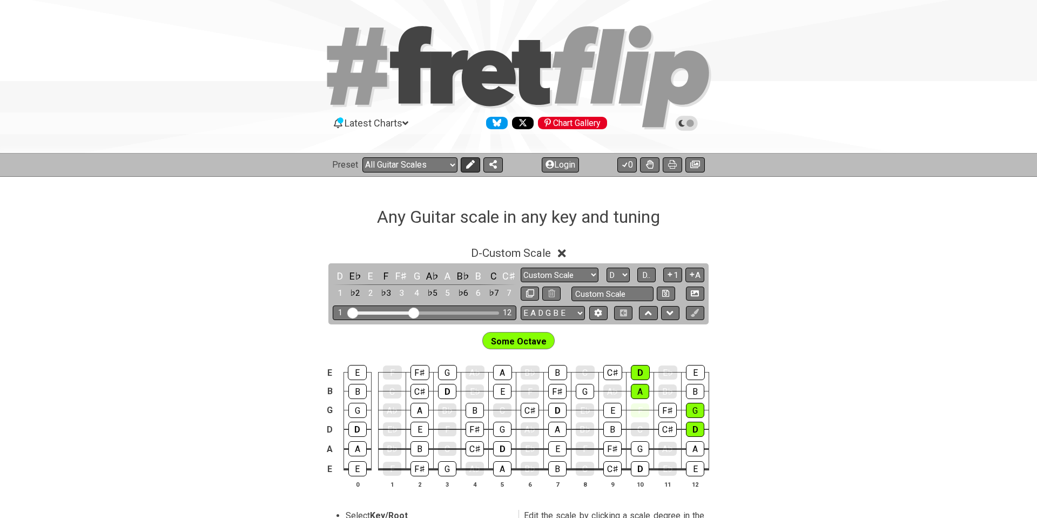
click at [475, 164] on button at bounding box center [470, 164] width 19 height 15
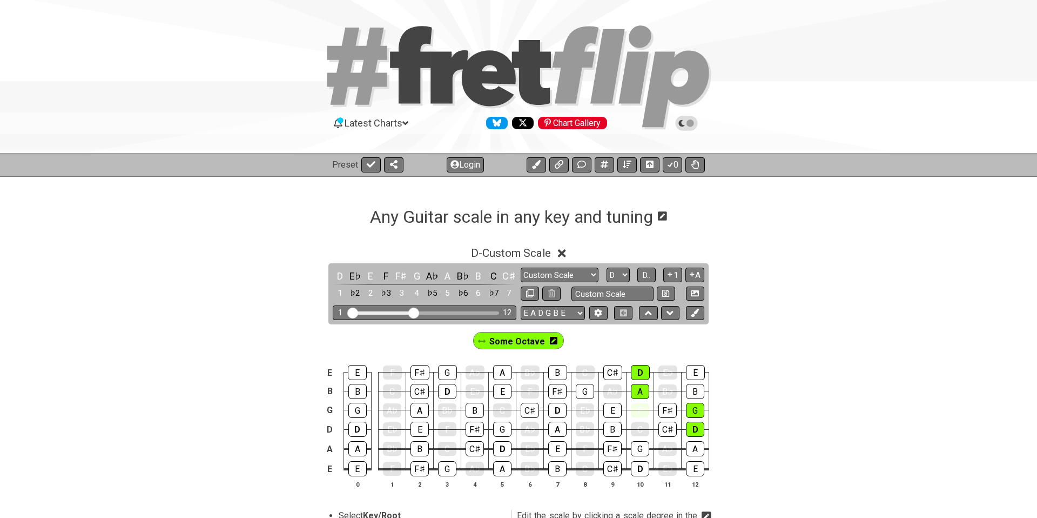
click at [522, 340] on span "Some Octave" at bounding box center [517, 341] width 56 height 16
click at [522, 340] on span "Some Octave" at bounding box center [517, 341] width 50 height 16
click at [485, 340] on icon at bounding box center [482, 340] width 8 height 3
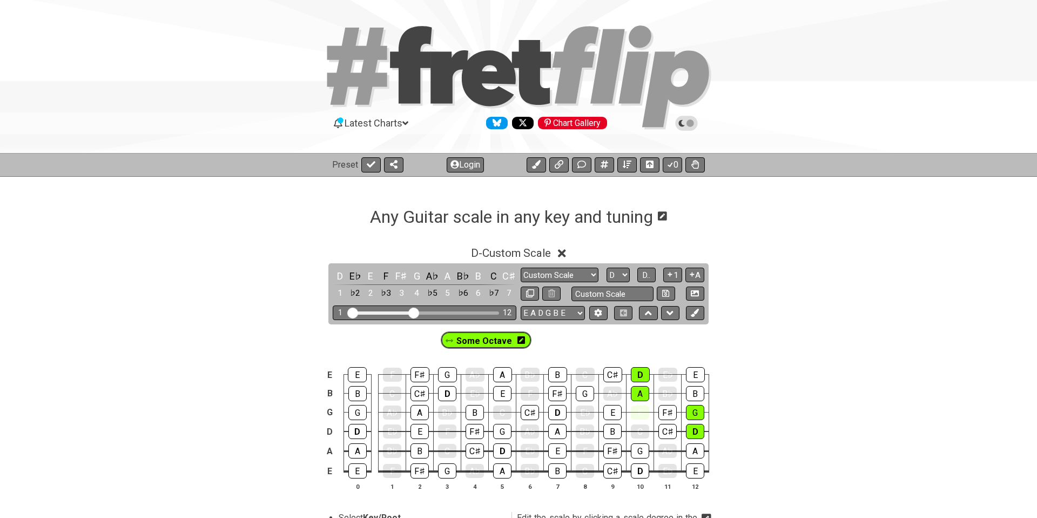
drag, startPoint x: 485, startPoint y: 340, endPoint x: 449, endPoint y: 340, distance: 35.7
click at [449, 340] on div "Some Octave" at bounding box center [518, 338] width 1037 height 29
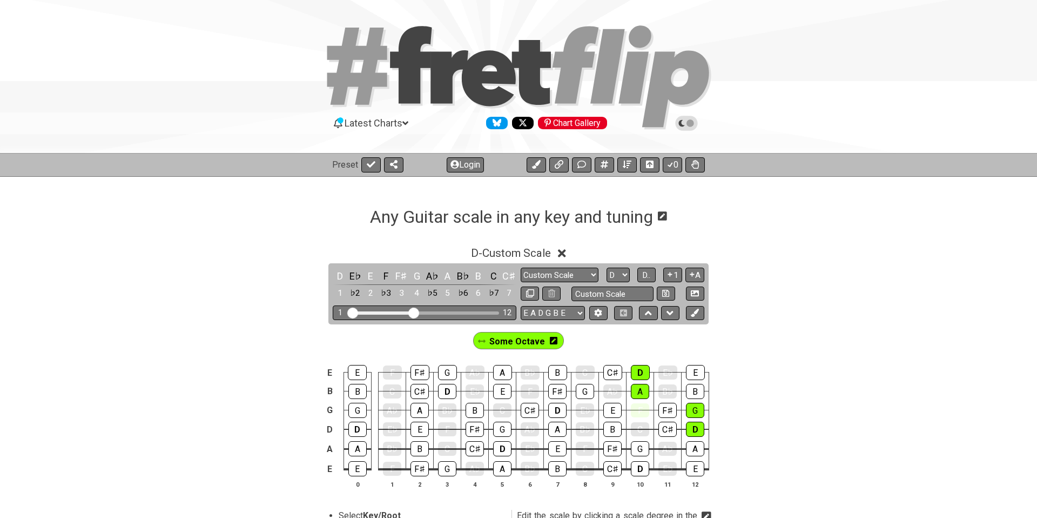
click at [551, 341] on icon at bounding box center [554, 340] width 8 height 9
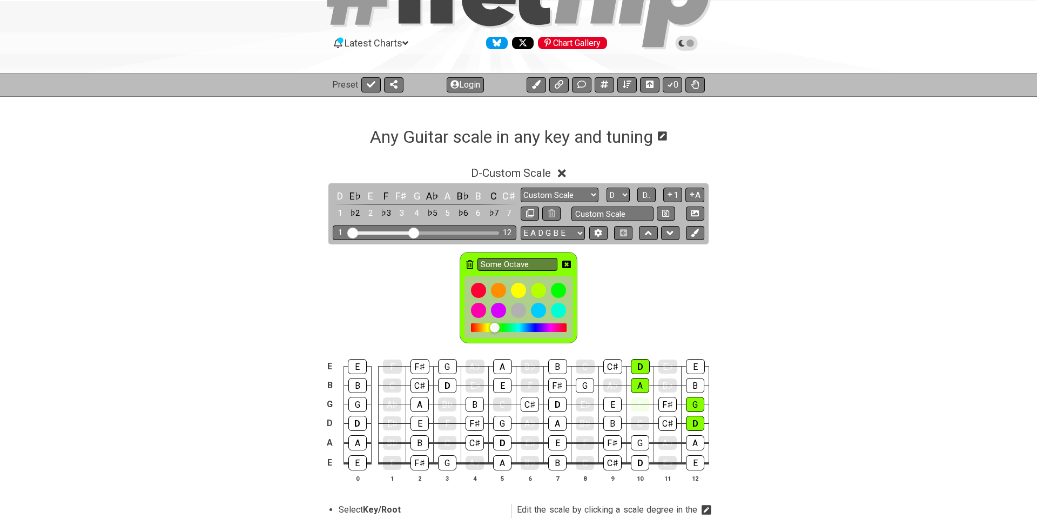
scroll to position [90, 0]
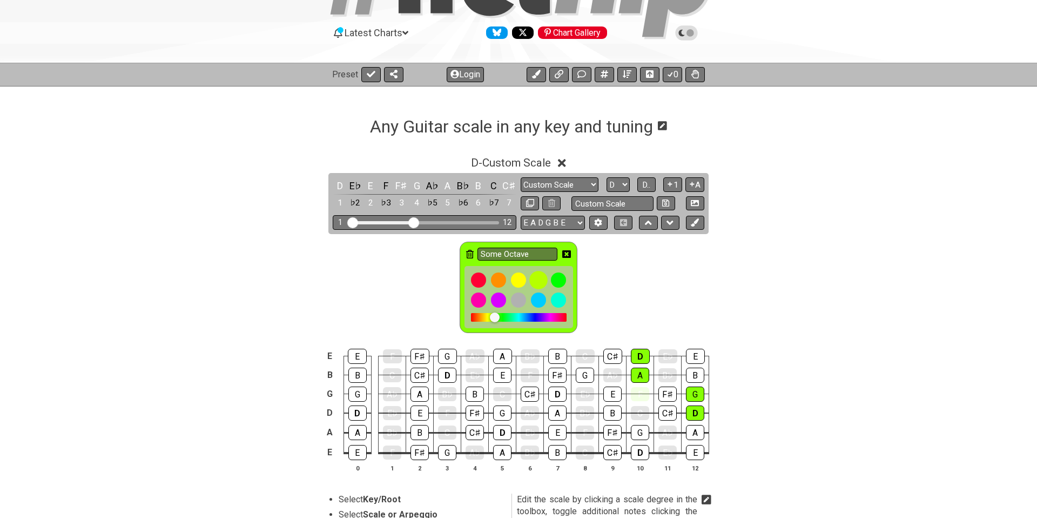
click at [538, 280] on div at bounding box center [538, 280] width 18 height 18
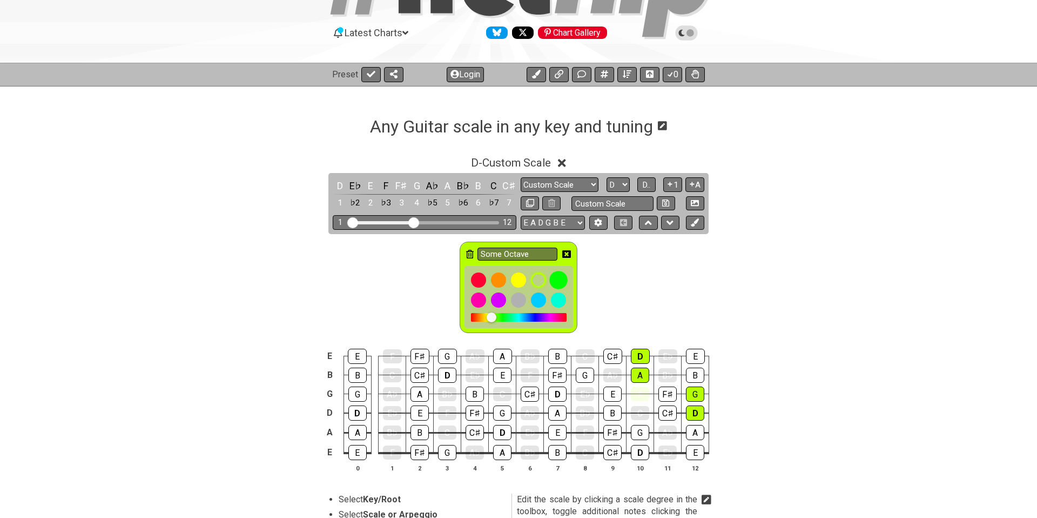
click at [562, 282] on div at bounding box center [558, 280] width 18 height 18
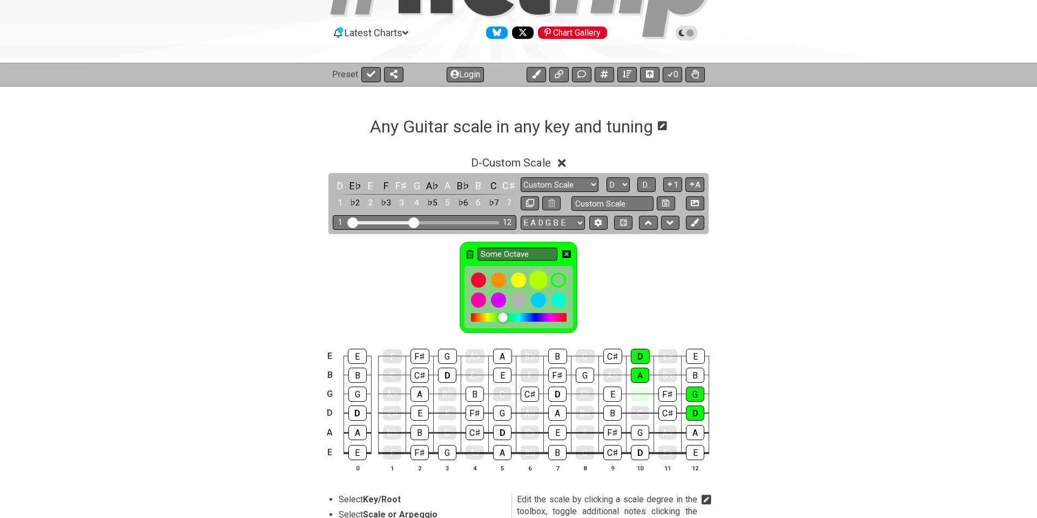
click at [539, 281] on div at bounding box center [538, 280] width 18 height 18
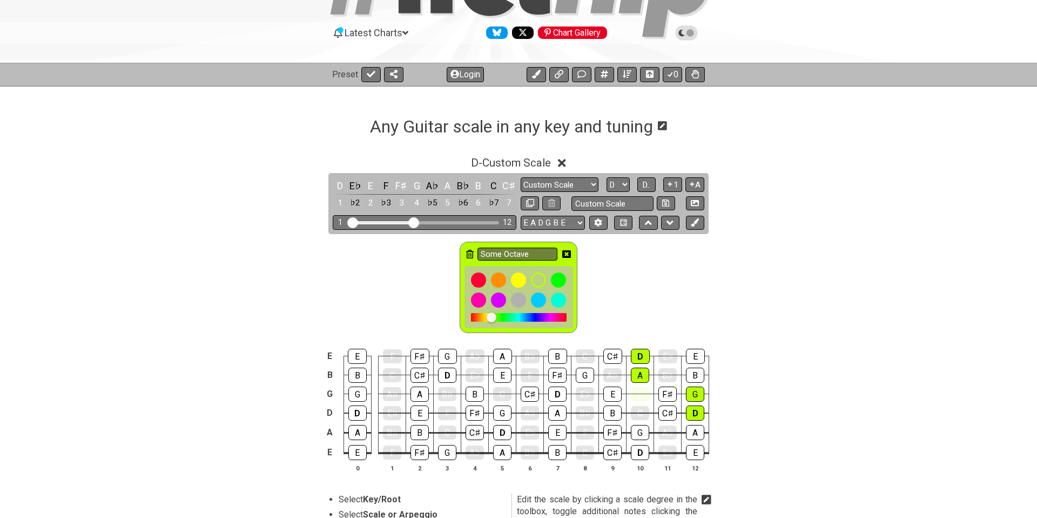
click at [470, 256] on icon at bounding box center [470, 254] width 8 height 9
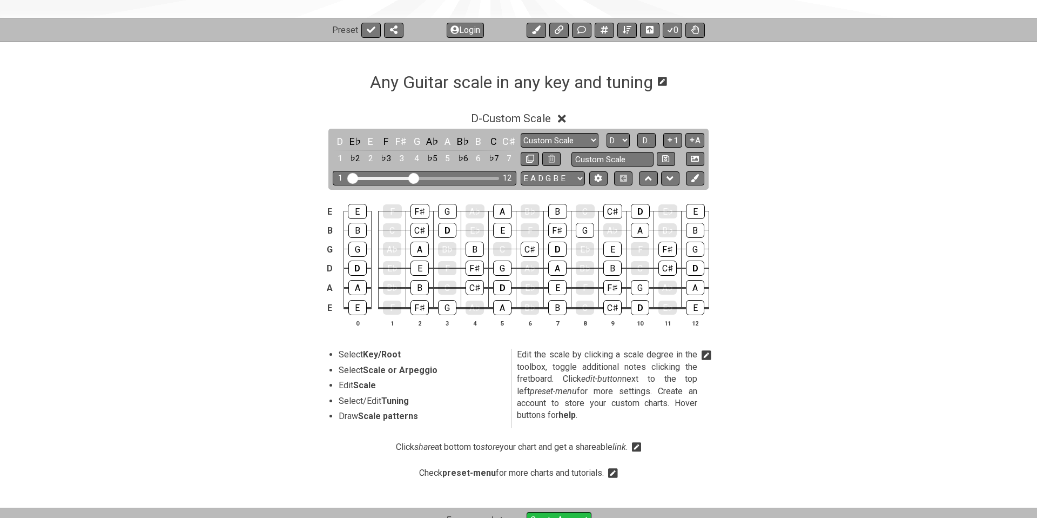
scroll to position [136, 0]
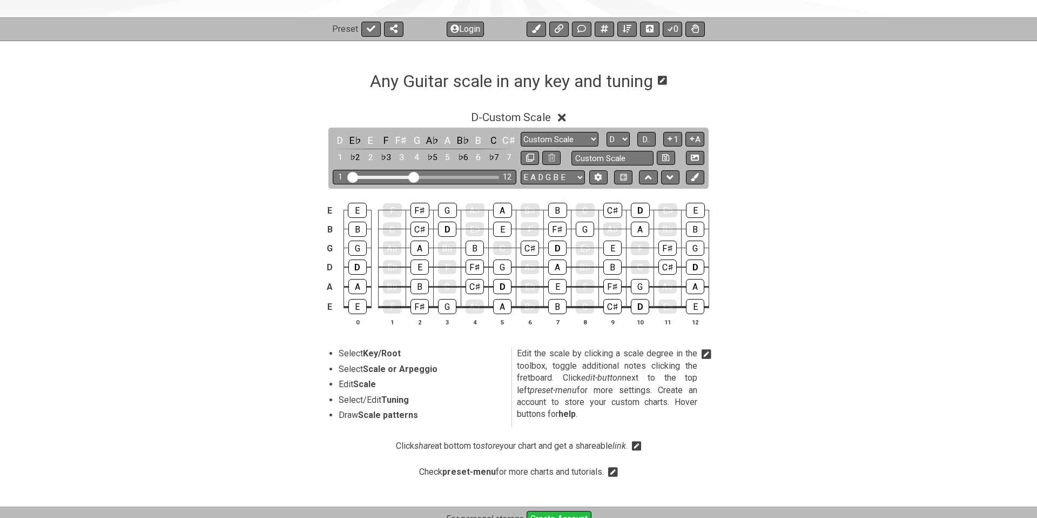
click at [708, 354] on icon at bounding box center [707, 354] width 10 height 10
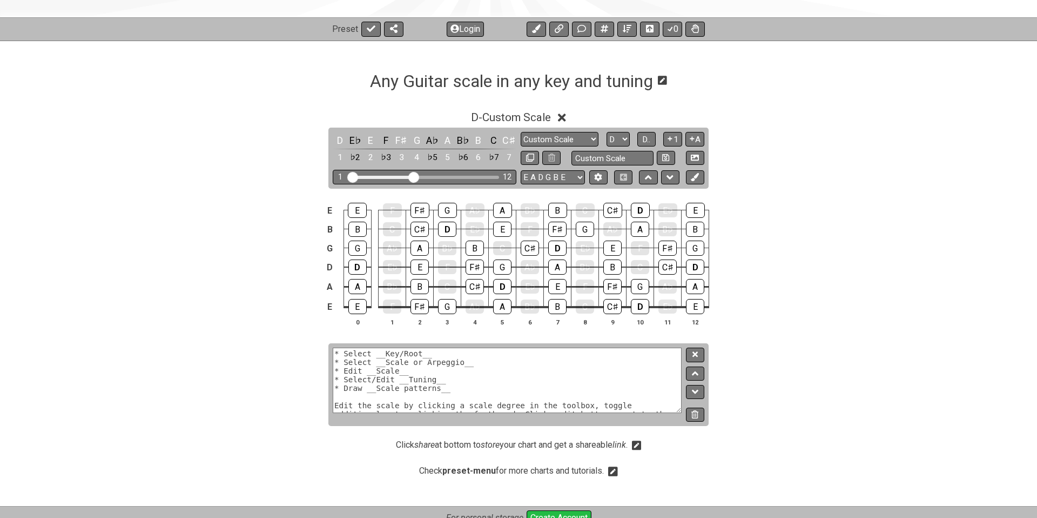
click at [745, 355] on section "* Select __Key/Root__ * Select __Scale or Arpeggio__ * Edit __Scale__ * Select/…" at bounding box center [518, 388] width 1037 height 91
click at [695, 354] on icon at bounding box center [695, 354] width 5 height 5
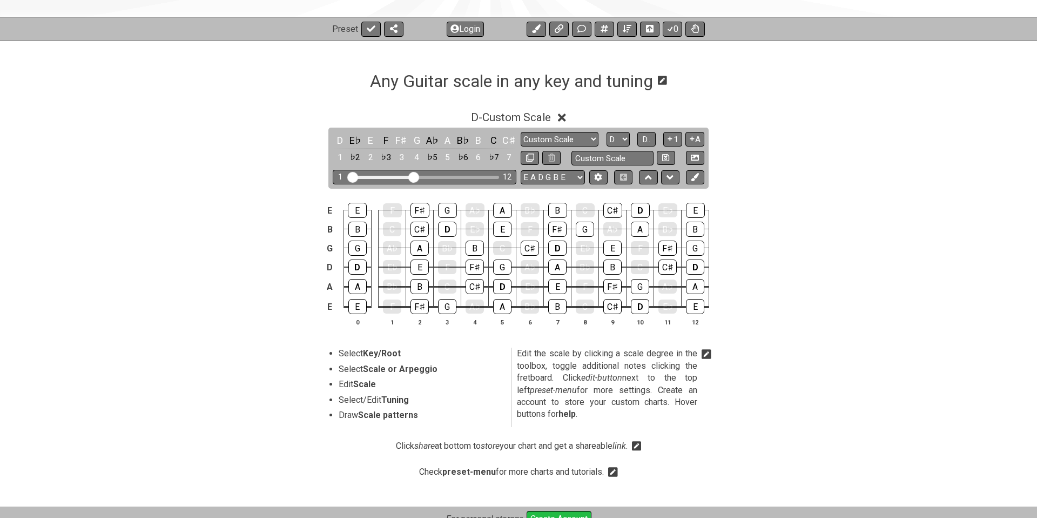
click at [359, 349] on li "Select Key/Root" at bounding box center [421, 354] width 165 height 15
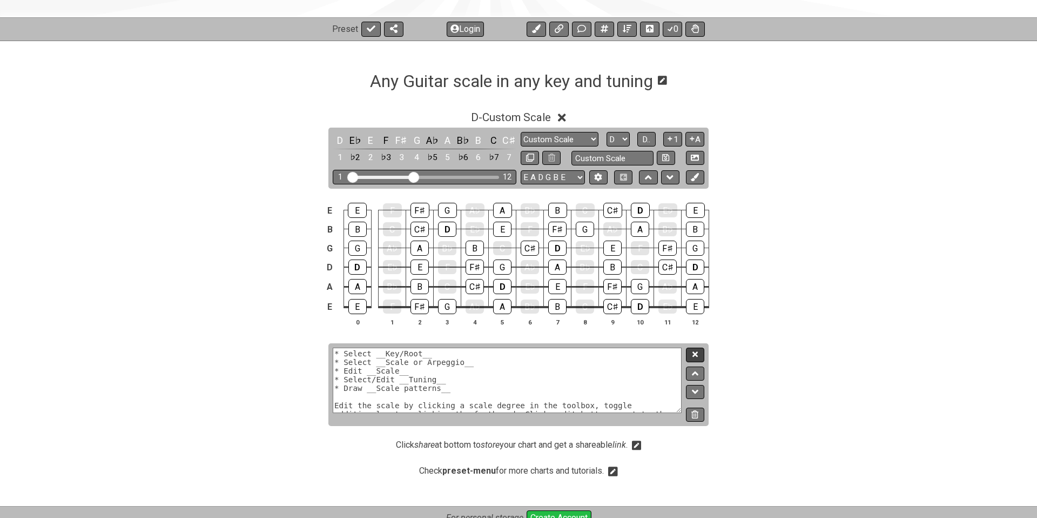
click at [696, 358] on button at bounding box center [695, 354] width 18 height 15
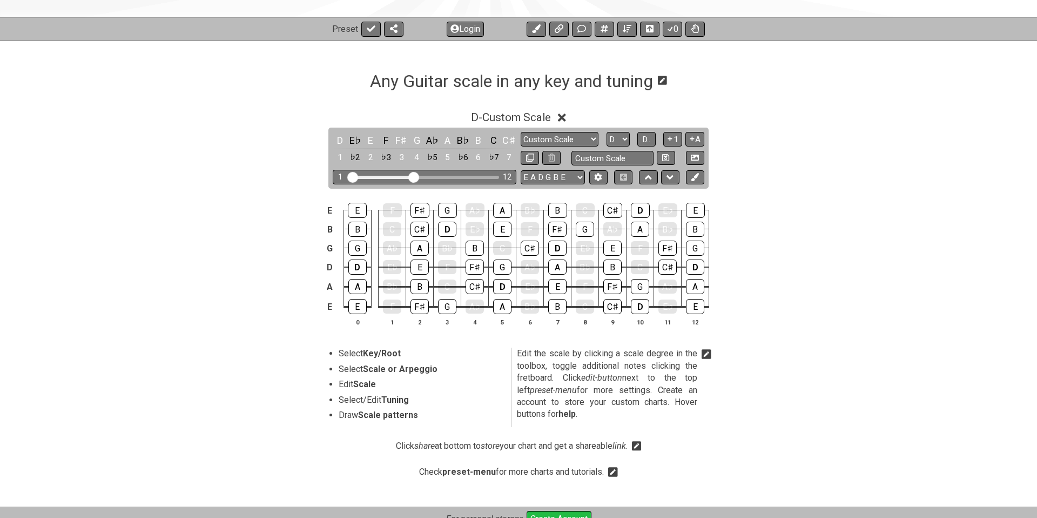
click at [505, 194] on td "A" at bounding box center [503, 200] width 28 height 19
click at [697, 177] on icon at bounding box center [695, 177] width 8 height 8
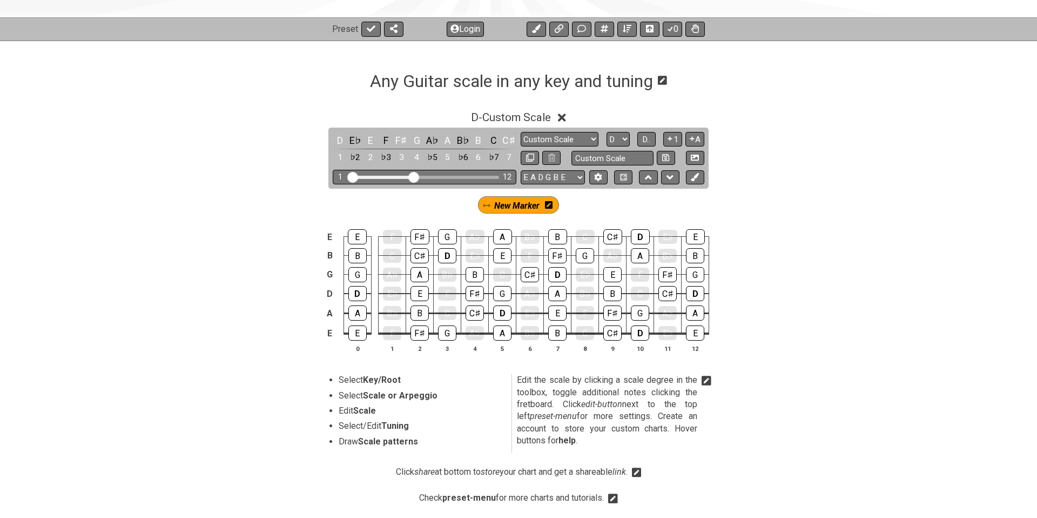
click at [523, 206] on span "New Marker" at bounding box center [516, 206] width 45 height 16
click at [549, 204] on icon at bounding box center [551, 204] width 8 height 9
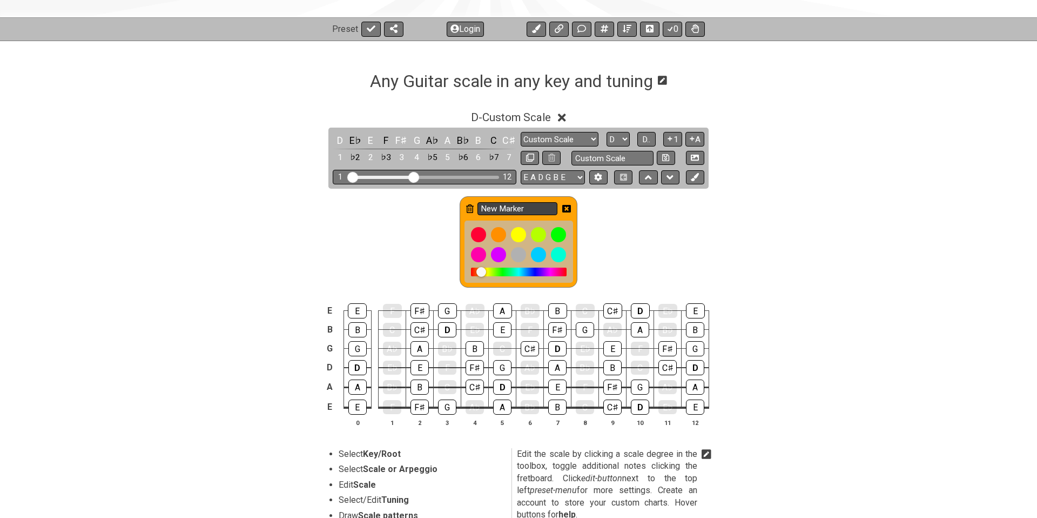
click at [530, 209] on input "New Marker" at bounding box center [518, 209] width 80 height 14
click at [561, 231] on div at bounding box center [558, 234] width 18 height 18
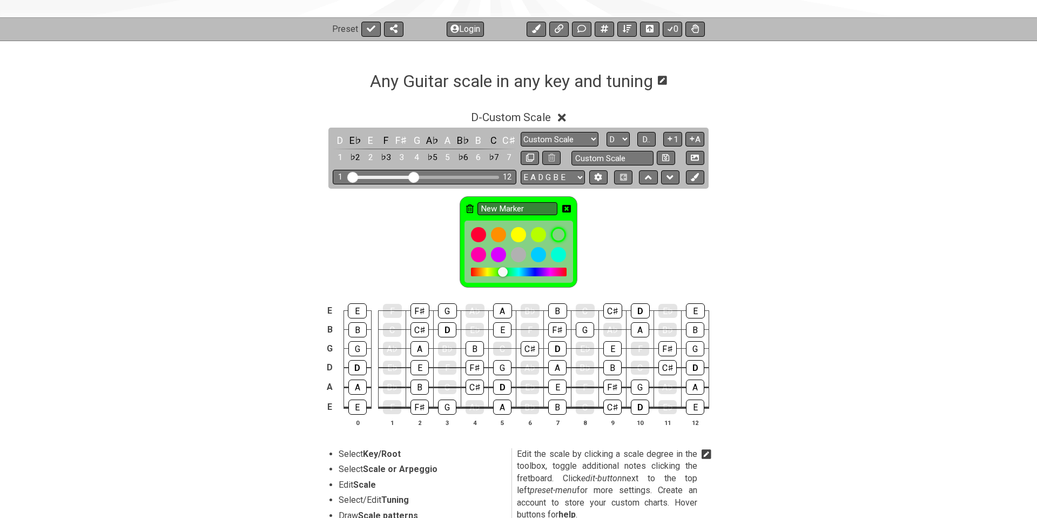
click at [567, 207] on icon at bounding box center [566, 208] width 9 height 9
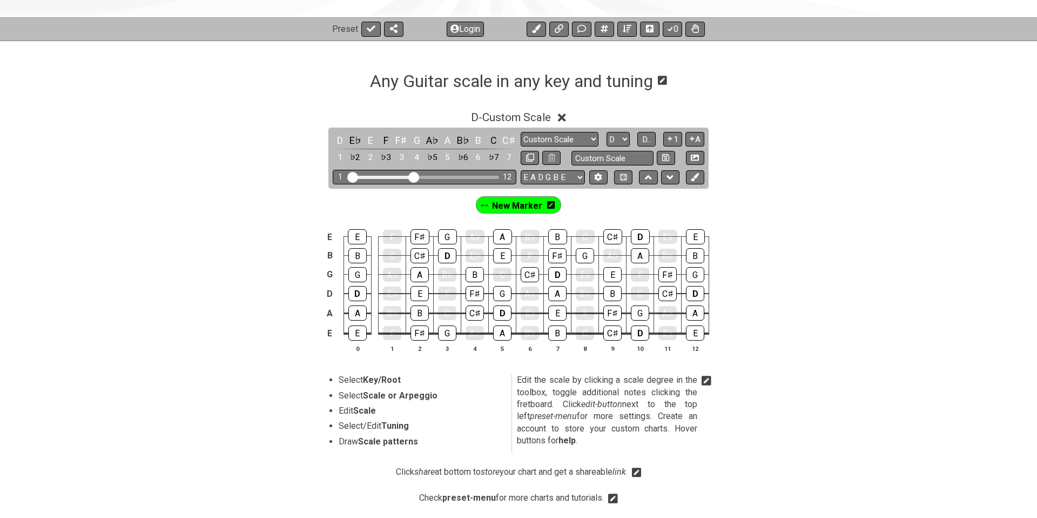
click at [486, 205] on icon at bounding box center [485, 205] width 8 height 3
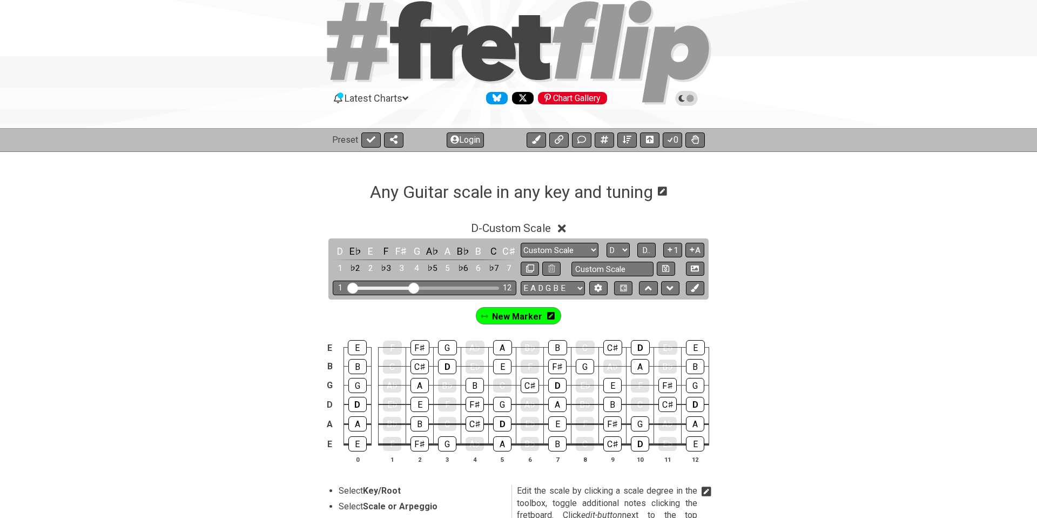
scroll to position [0, 0]
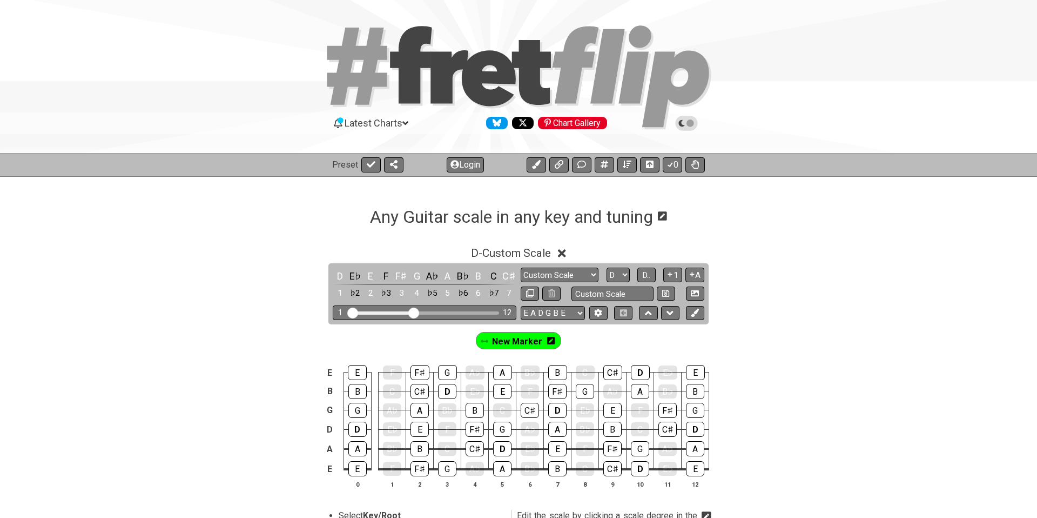
click at [408, 123] on icon at bounding box center [405, 123] width 6 height 4
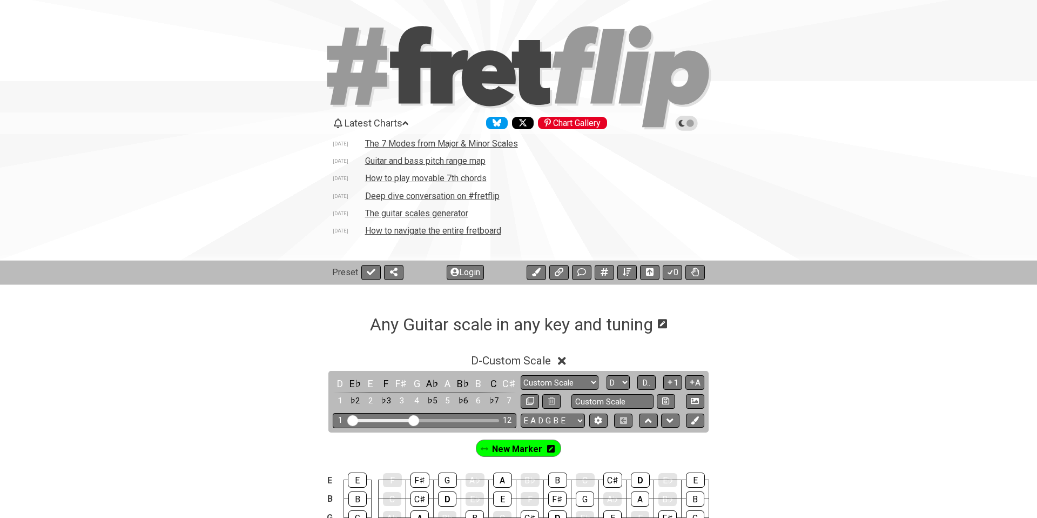
click at [408, 123] on icon at bounding box center [405, 123] width 6 height 10
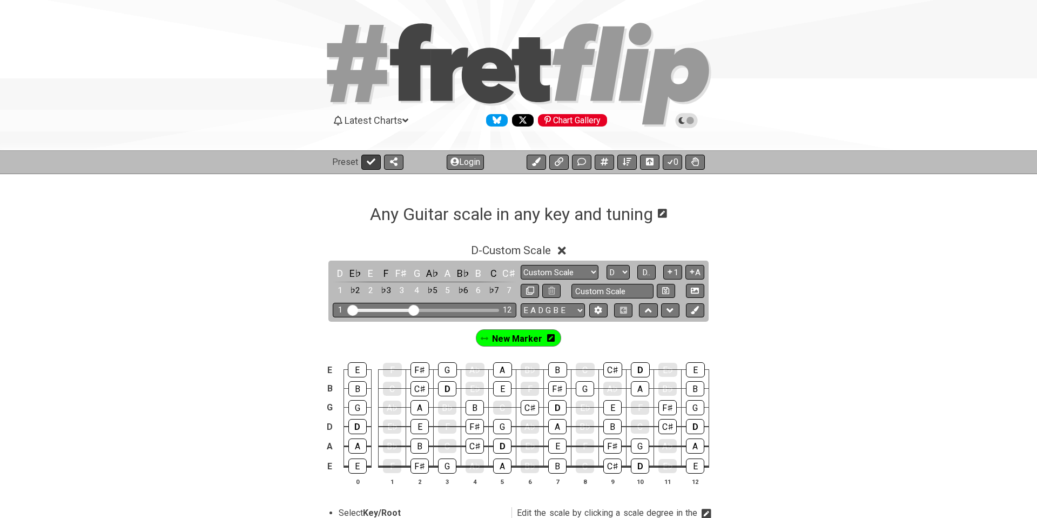
click at [371, 162] on icon at bounding box center [371, 161] width 9 height 6
select select "/guitar-scales"
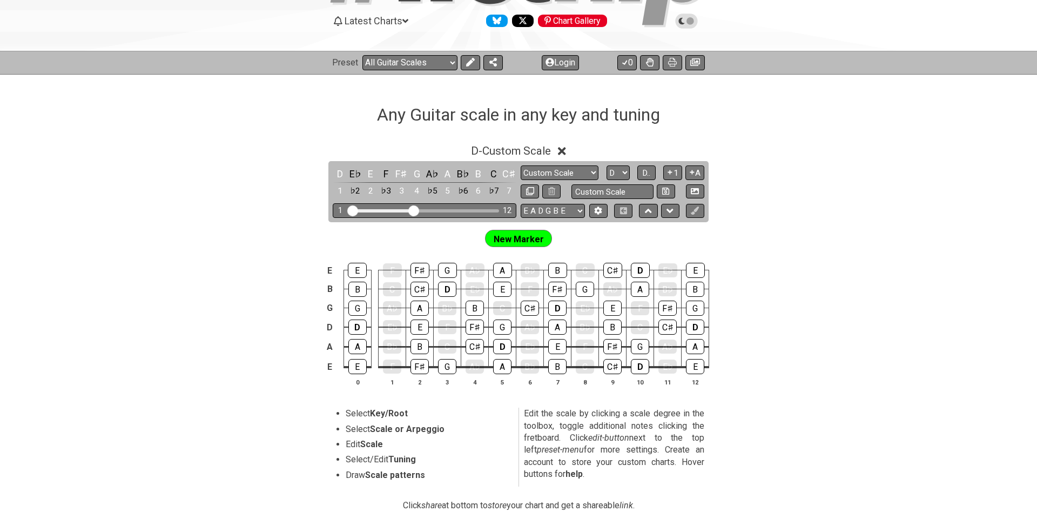
scroll to position [103, 0]
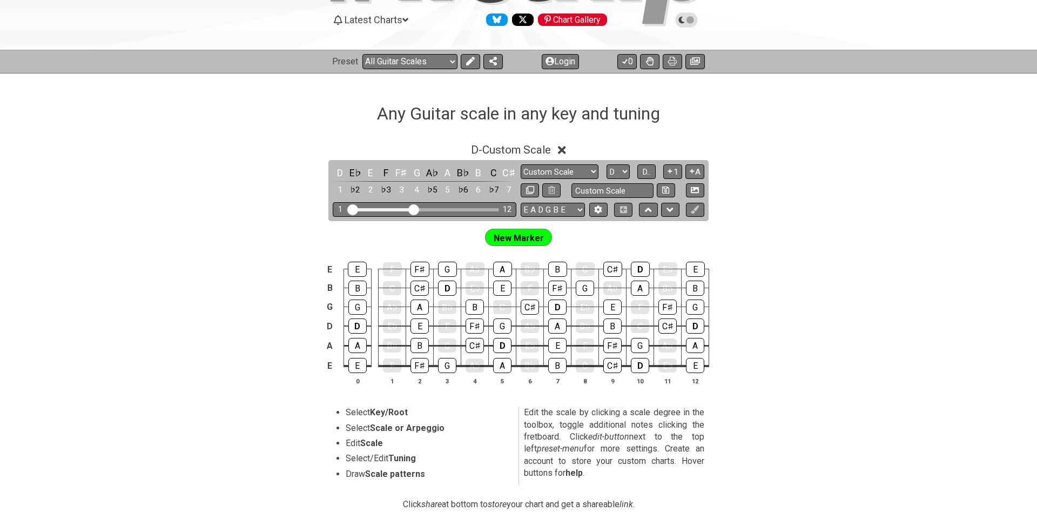
click at [516, 234] on span "New Marker" at bounding box center [519, 238] width 50 height 16
click at [519, 237] on span "New Marker" at bounding box center [519, 238] width 50 height 16
click at [471, 64] on icon at bounding box center [470, 61] width 9 height 9
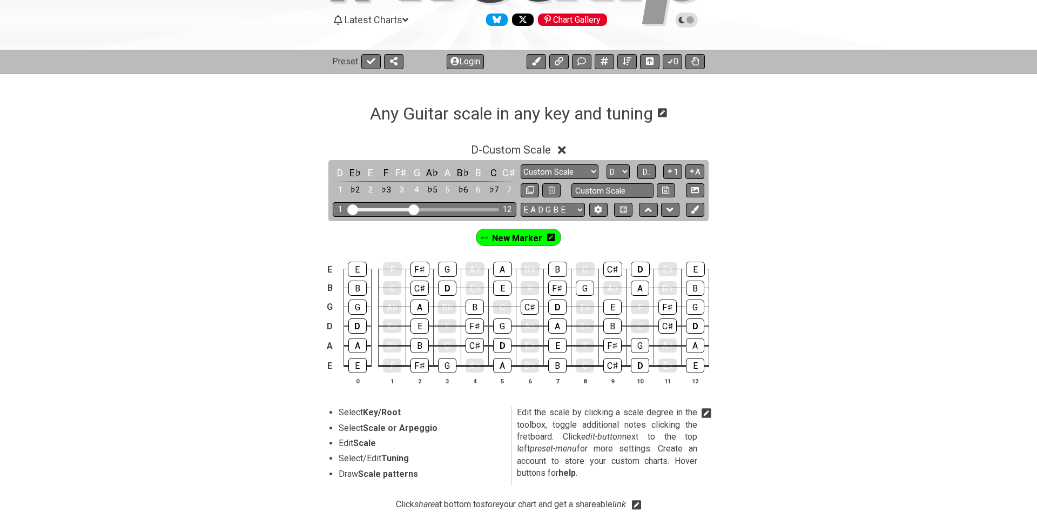
click at [552, 236] on icon at bounding box center [551, 237] width 8 height 8
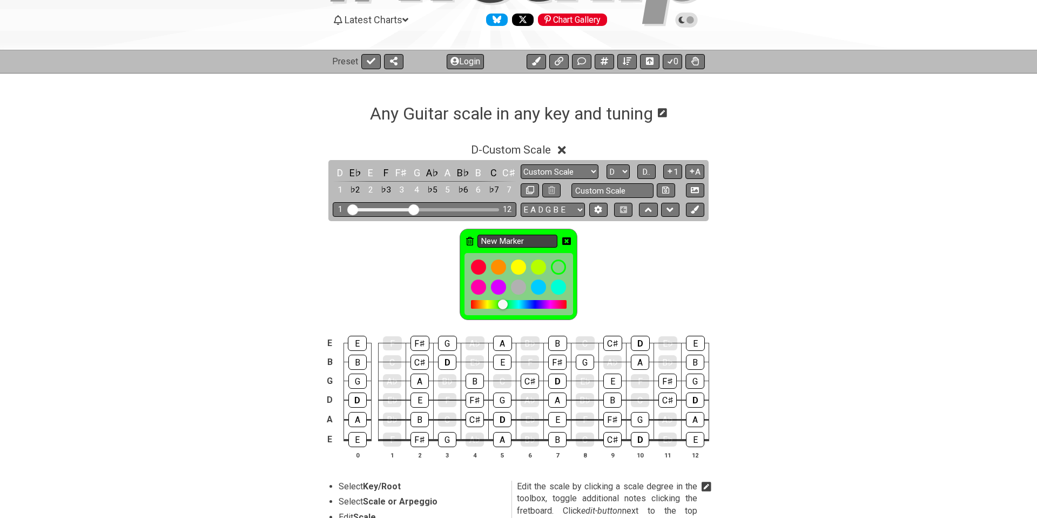
click at [496, 239] on input "New Marker" at bounding box center [518, 241] width 80 height 14
drag, startPoint x: 540, startPoint y: 241, endPoint x: 456, endPoint y: 239, distance: 83.7
click at [456, 239] on div "New Marker" at bounding box center [518, 271] width 1037 height 101
type input "s"
click at [491, 241] on input "SOme Octave" at bounding box center [518, 241] width 80 height 14
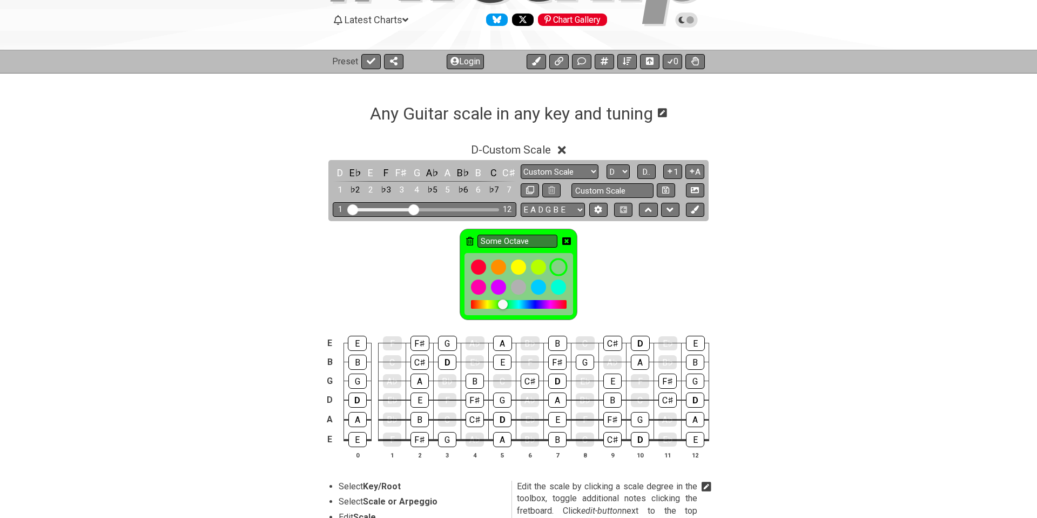
type input "Some Octave"
click at [562, 268] on div at bounding box center [558, 267] width 18 height 18
click at [541, 266] on div at bounding box center [538, 267] width 18 height 18
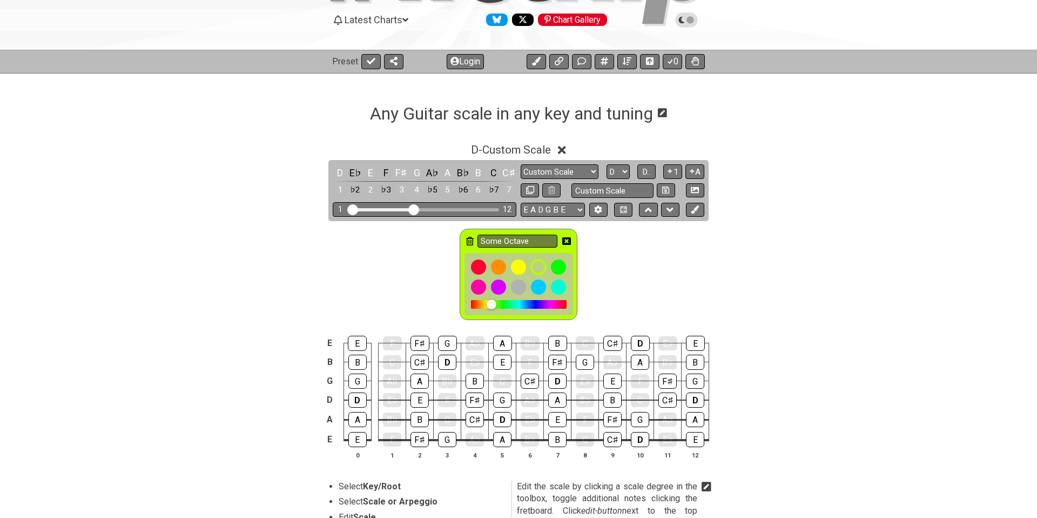
click at [709, 258] on div "Some Octave" at bounding box center [518, 271] width 1037 height 101
click at [566, 242] on icon at bounding box center [566, 241] width 9 height 8
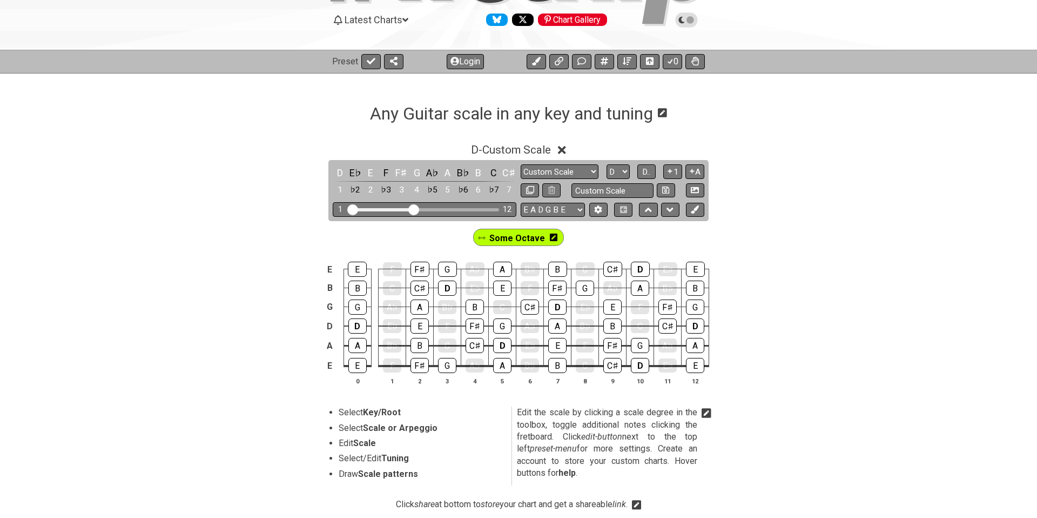
click at [313, 261] on div "E E F F♯ G A♭ A B♭ B C C♯ D E♭ E B B C C♯ D E♭ E F F♯ G A♭ A B♭ B G G A♭ A B♭ B…" at bounding box center [518, 324] width 1037 height 152
click at [579, 208] on select "E A D G B E E A D G B E E A D G B E B E A D F♯ B A D G C E A D A D G B E E♭ A♭ …" at bounding box center [553, 210] width 64 height 15
click at [622, 211] on icon at bounding box center [623, 208] width 7 height 7
click at [374, 61] on icon at bounding box center [371, 61] width 9 height 9
select select "/guitar-scales"
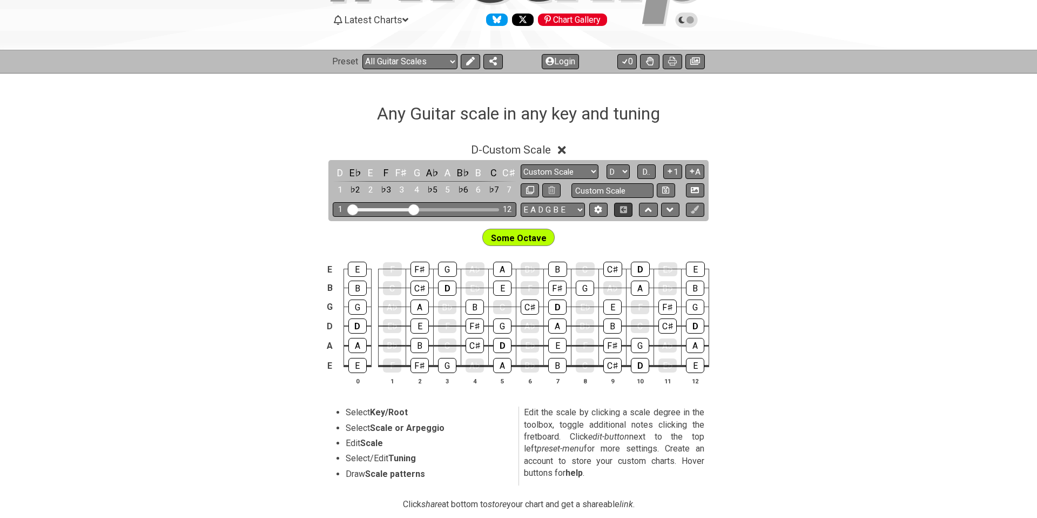
click at [623, 209] on icon at bounding box center [624, 208] width 8 height 7
click at [538, 233] on span "Some Octave" at bounding box center [519, 238] width 56 height 16
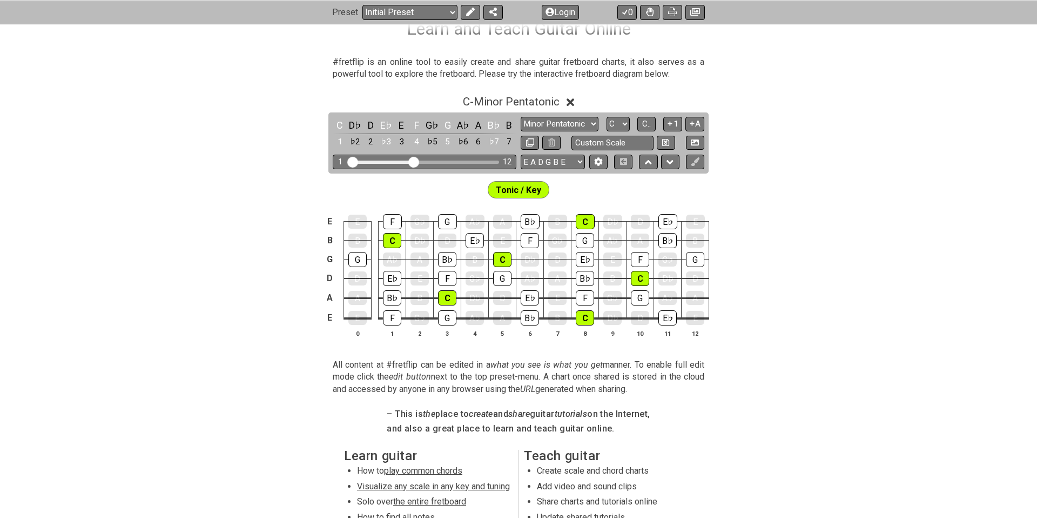
scroll to position [184, 0]
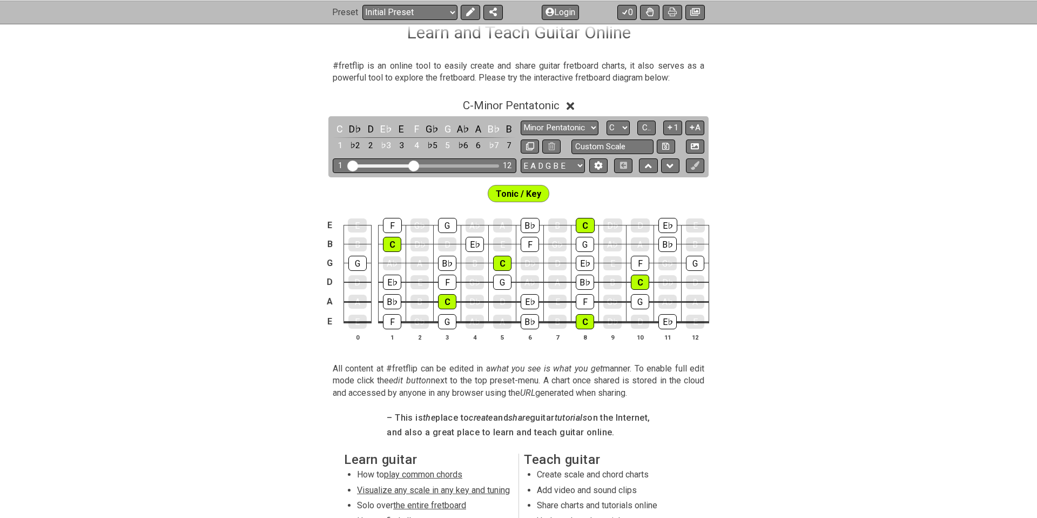
click at [515, 191] on span "Tonic / Key" at bounding box center [518, 194] width 45 height 16
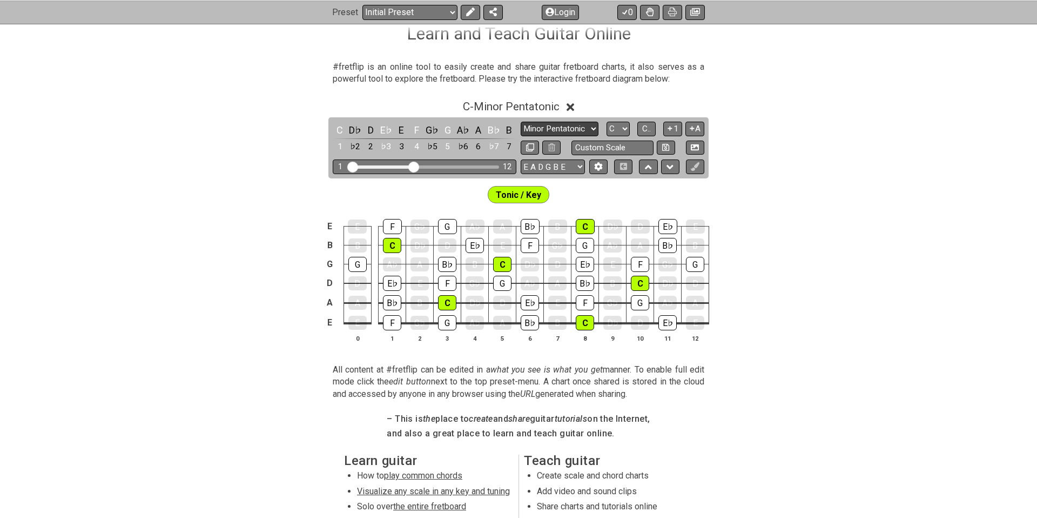
click at [595, 128] on select "Minor Pentatonic Click to edit Minor Pentatonic Major Pentatonic Minor Blues Ma…" at bounding box center [560, 129] width 78 height 15
select select "Major / [PERSON_NAME]"
click at [521, 122] on select "Minor Pentatonic Click to edit Minor Pentatonic Major Pentatonic Minor Blues Ma…" at bounding box center [560, 129] width 78 height 15
click at [517, 193] on span "Tonic / Key" at bounding box center [518, 195] width 45 height 16
click at [399, 246] on div "C" at bounding box center [392, 245] width 18 height 14
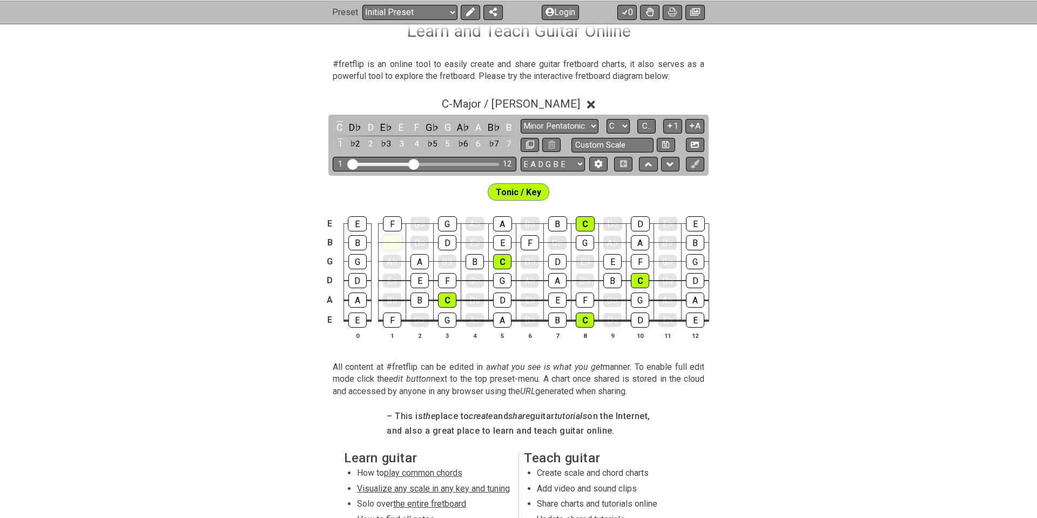
scroll to position [187, 0]
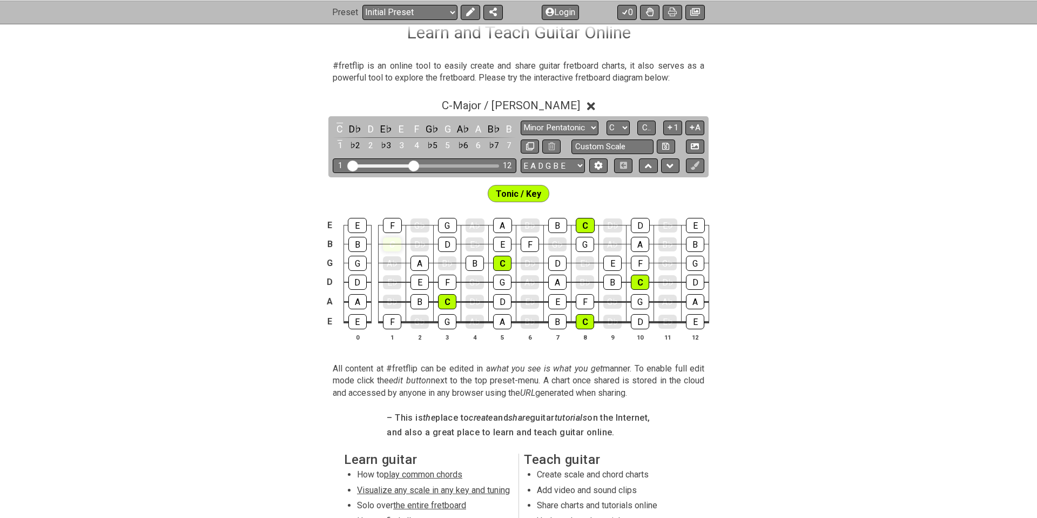
click at [394, 238] on div "C" at bounding box center [392, 244] width 18 height 14
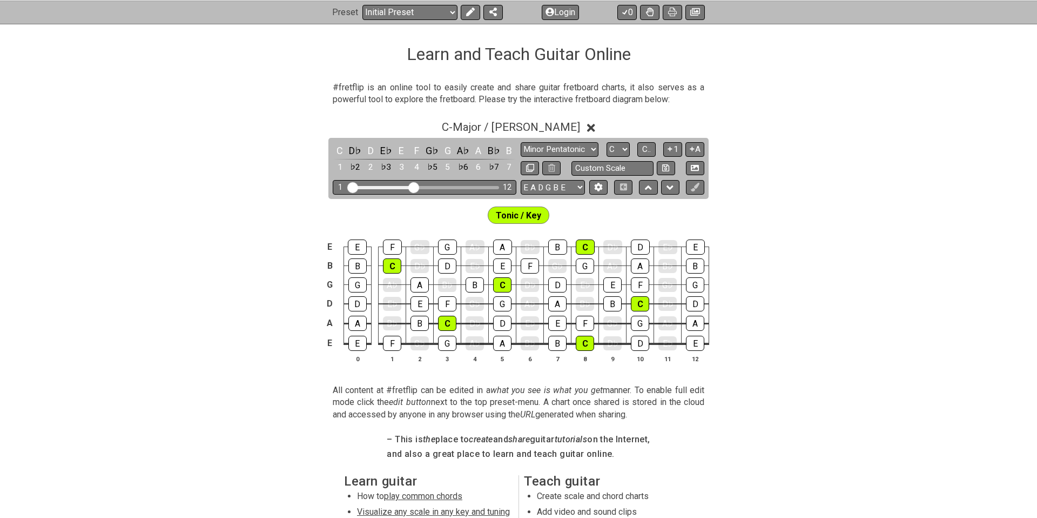
scroll to position [165, 0]
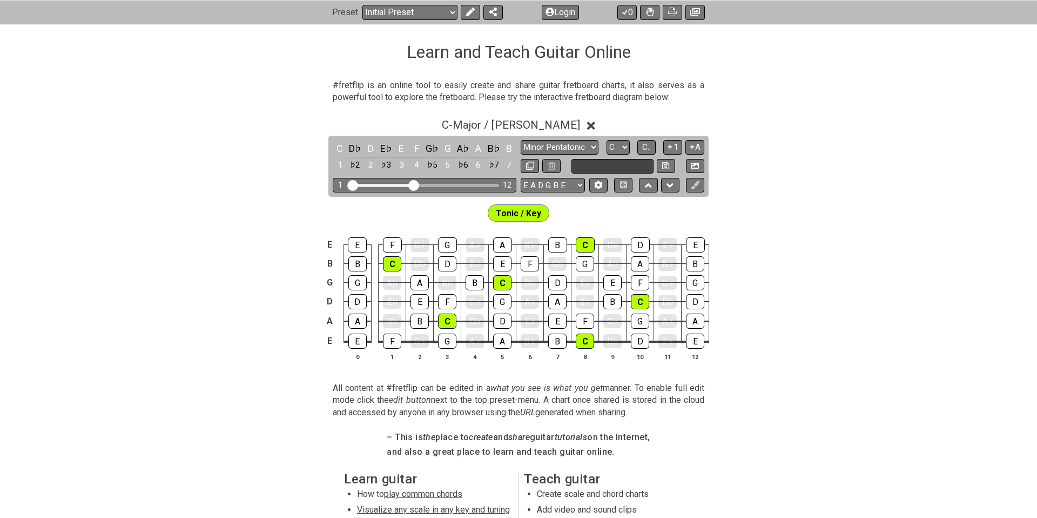
click at [627, 162] on input "text" at bounding box center [613, 166] width 82 height 15
type input "Custom Scale"
click at [756, 166] on div "C - Major / Ionian C D♭ D E♭ E F G♭ G A♭ A B♭ B 1 ♭2 2 ♭3 3 4 ♭5 5 ♭6 6 ♭7 7 Mi…" at bounding box center [518, 244] width 1037 height 264
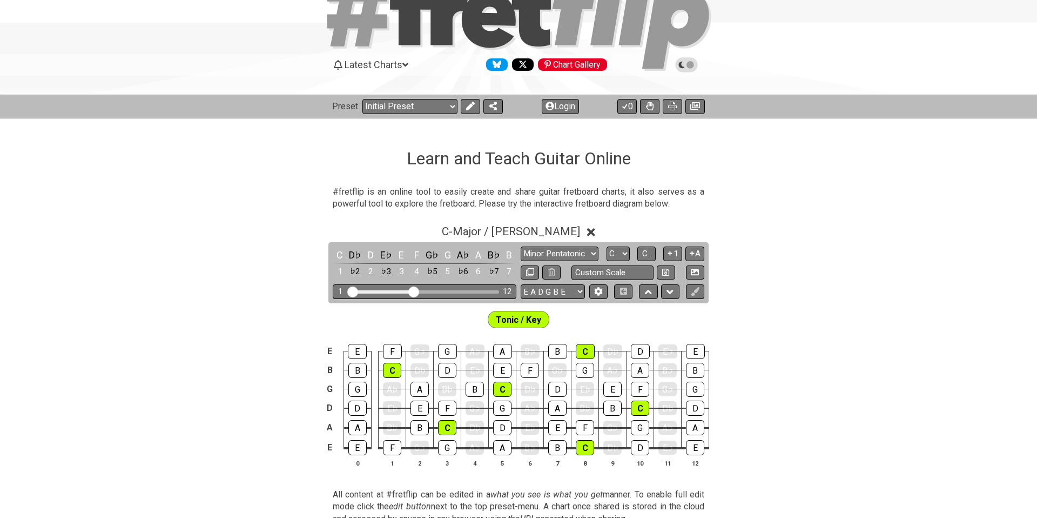
scroll to position [58, 0]
drag, startPoint x: 359, startPoint y: 191, endPoint x: 441, endPoint y: 191, distance: 81.6
click at [378, 192] on p "#fretflip is an online tool to easily create and share guitar fretboard charts,…" at bounding box center [519, 198] width 372 height 24
click at [568, 197] on p "#fretflip is an online tool to easily create and share guitar fretboard charts,…" at bounding box center [519, 198] width 372 height 24
click at [453, 107] on select "Welcome to #fretflip! Initial Preset Custom Preset Minor Pentatonic Major Penta…" at bounding box center [409, 106] width 95 height 15
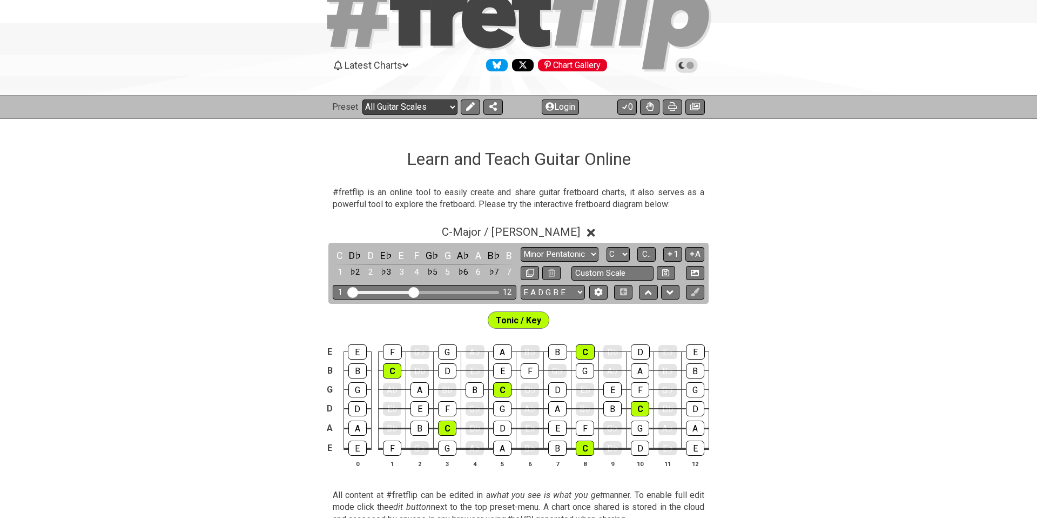
click at [362, 99] on select "Welcome to #fretflip! Initial Preset Custom Preset Minor Pentatonic Major Penta…" at bounding box center [409, 106] width 95 height 15
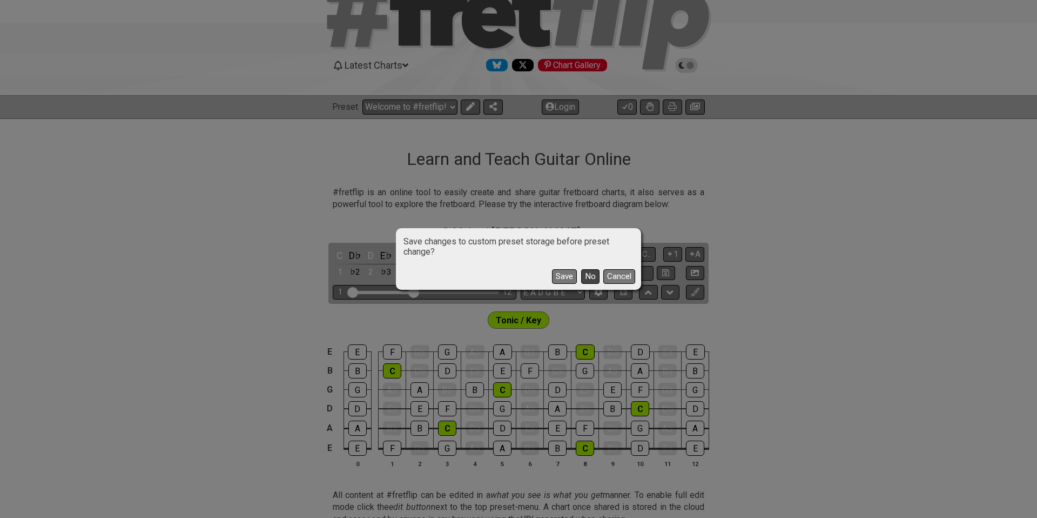
click at [588, 278] on button "No" at bounding box center [590, 276] width 18 height 15
select select "/guitar-scales"
select select "Minor Pentatonic"
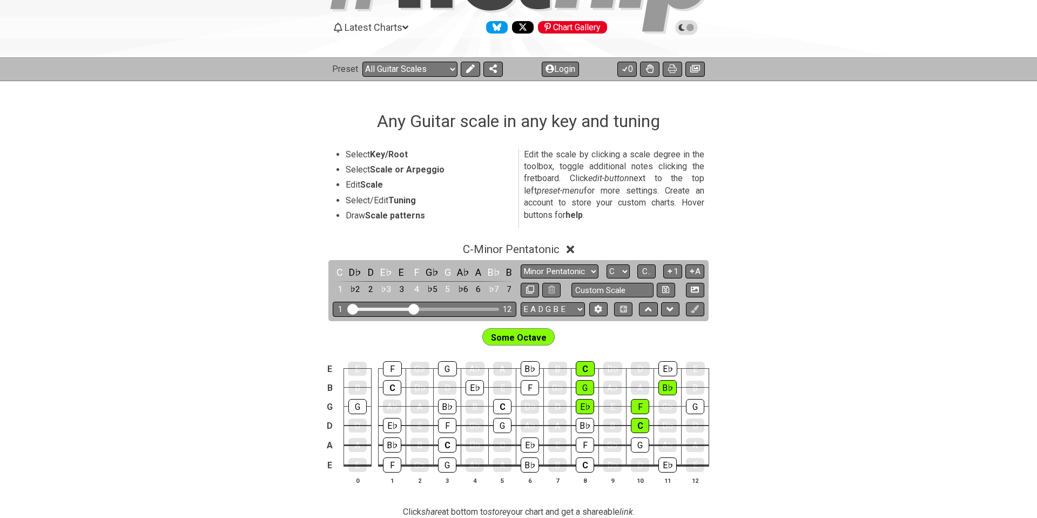
scroll to position [98, 0]
